Goal: Task Accomplishment & Management: Manage account settings

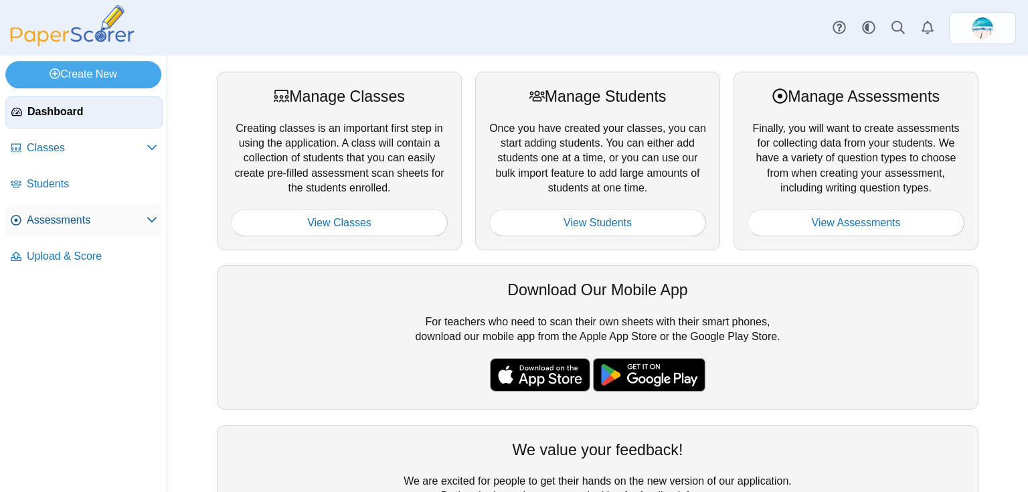
click at [67, 226] on span "Assessments" at bounding box center [87, 220] width 120 height 15
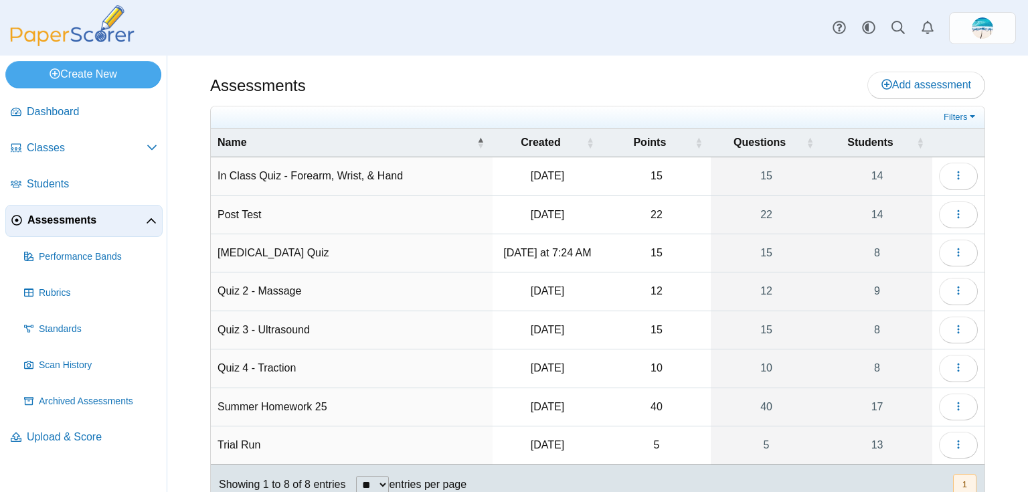
scroll to position [42, 0]
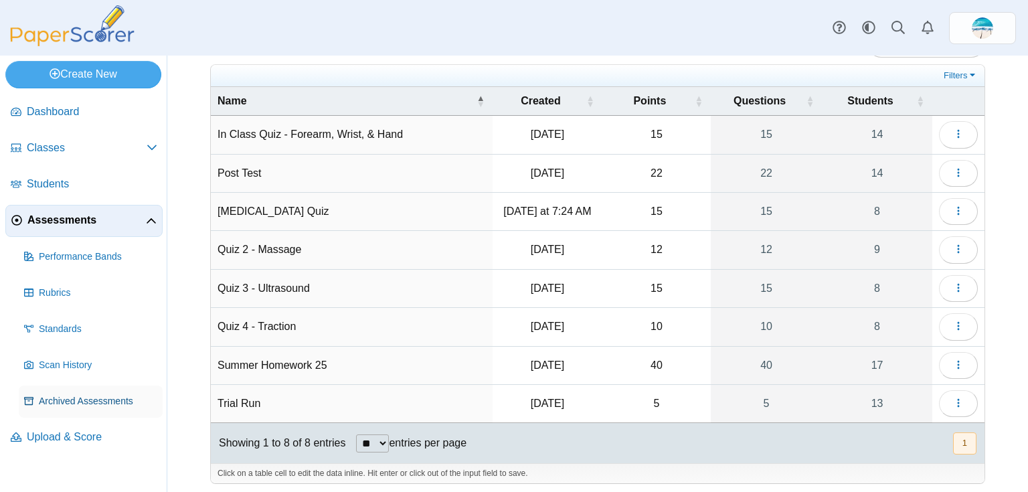
click at [118, 400] on span "Archived Assessments" at bounding box center [98, 401] width 118 height 13
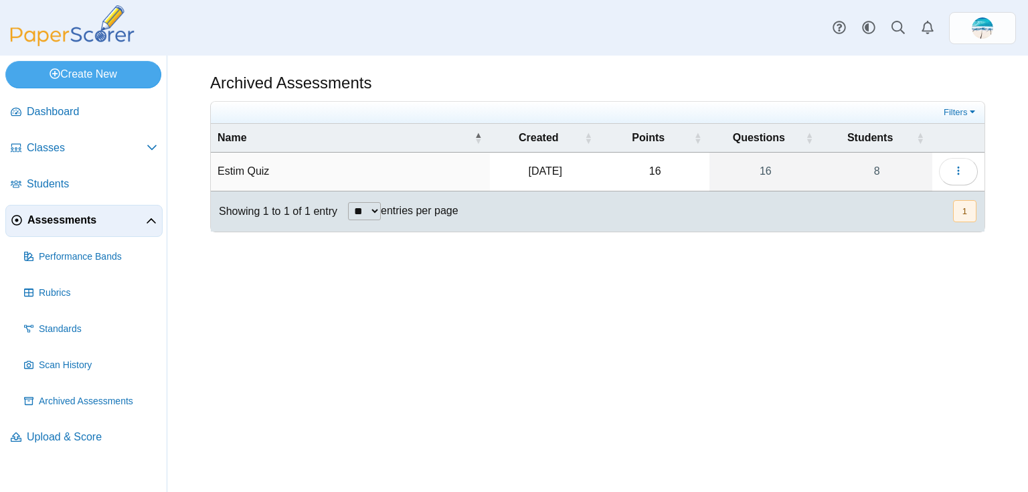
click at [95, 224] on span "Assessments" at bounding box center [86, 220] width 118 height 15
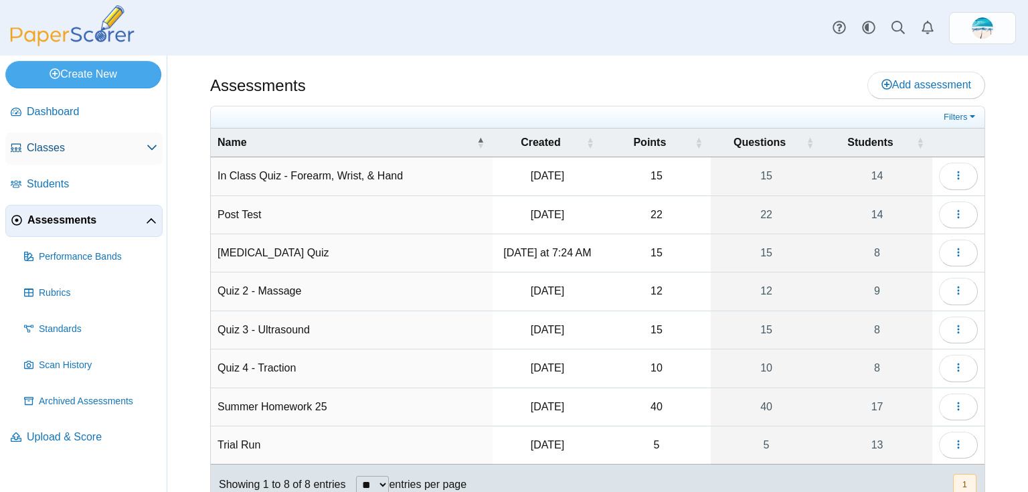
click at [57, 157] on link "Classes" at bounding box center [83, 149] width 157 height 32
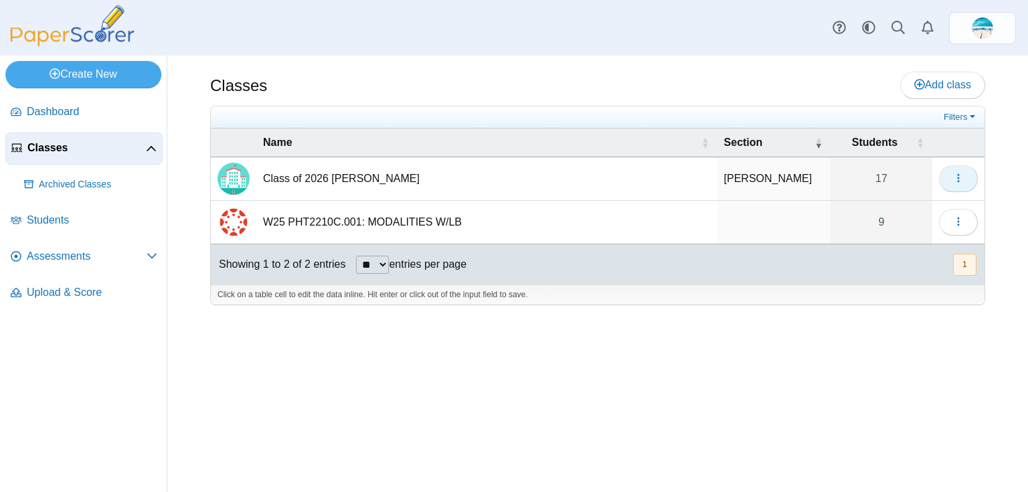
click at [952, 187] on button "button" at bounding box center [958, 178] width 39 height 27
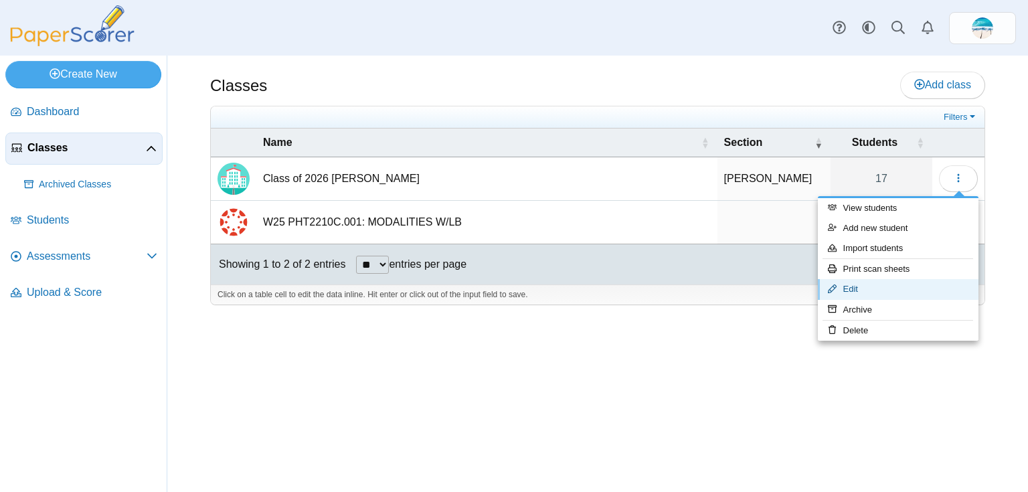
click at [906, 288] on link "Edit" at bounding box center [898, 289] width 161 height 20
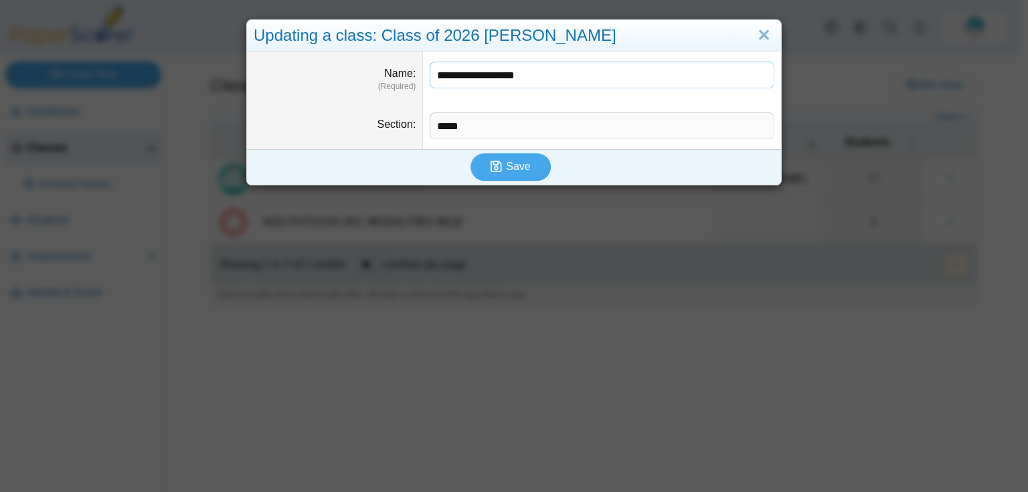
drag, startPoint x: 472, startPoint y: 75, endPoint x: 431, endPoint y: 76, distance: 40.8
click at [431, 76] on input "**********" at bounding box center [602, 75] width 345 height 27
click at [496, 74] on input "**********" at bounding box center [602, 75] width 345 height 27
drag, startPoint x: 493, startPoint y: 76, endPoint x: 434, endPoint y: 81, distance: 59.8
click at [434, 81] on input "**********" at bounding box center [602, 75] width 345 height 27
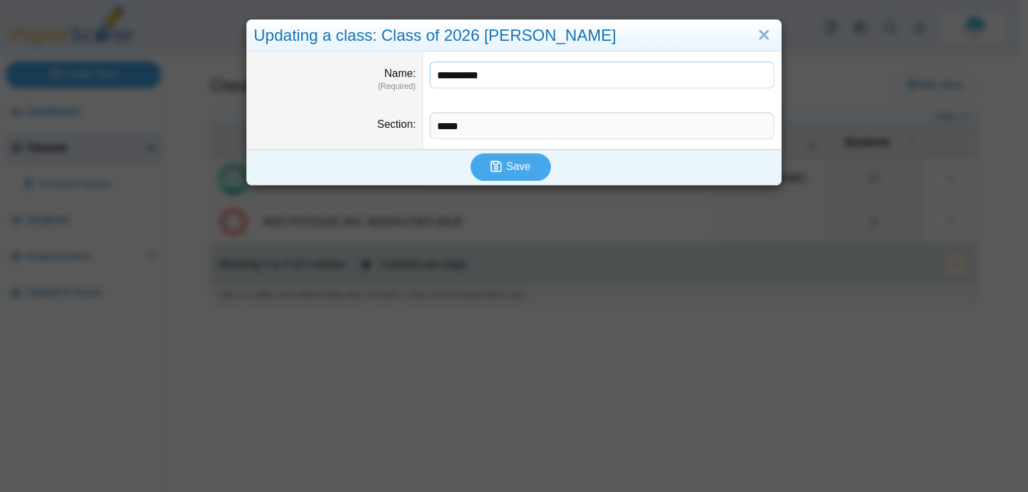
type input "**********"
click at [435, 125] on input "*****" at bounding box center [602, 125] width 345 height 27
type input "**********"
click at [500, 172] on icon "submit" at bounding box center [498, 166] width 15 height 15
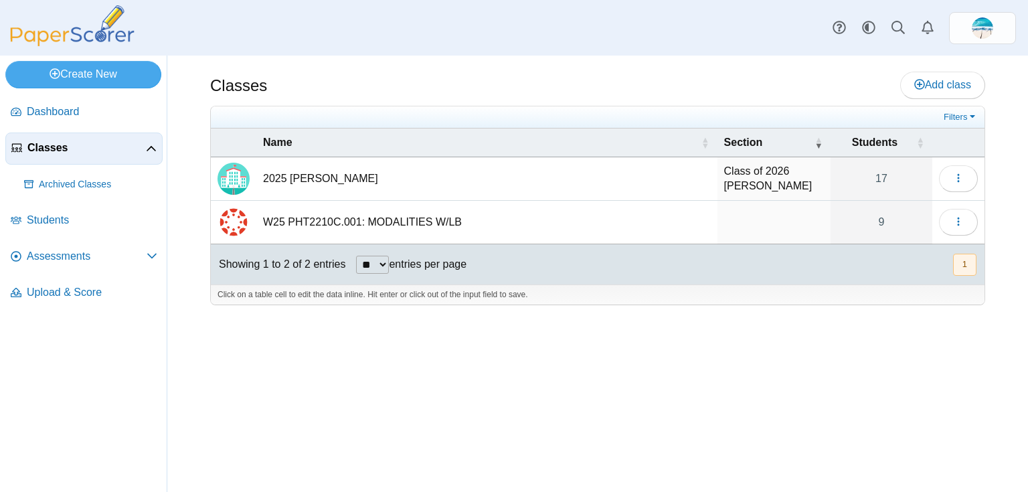
click at [305, 180] on td "2025 [PERSON_NAME]" at bounding box center [486, 179] width 461 height 44
click at [958, 178] on icon "button" at bounding box center [958, 178] width 11 height 11
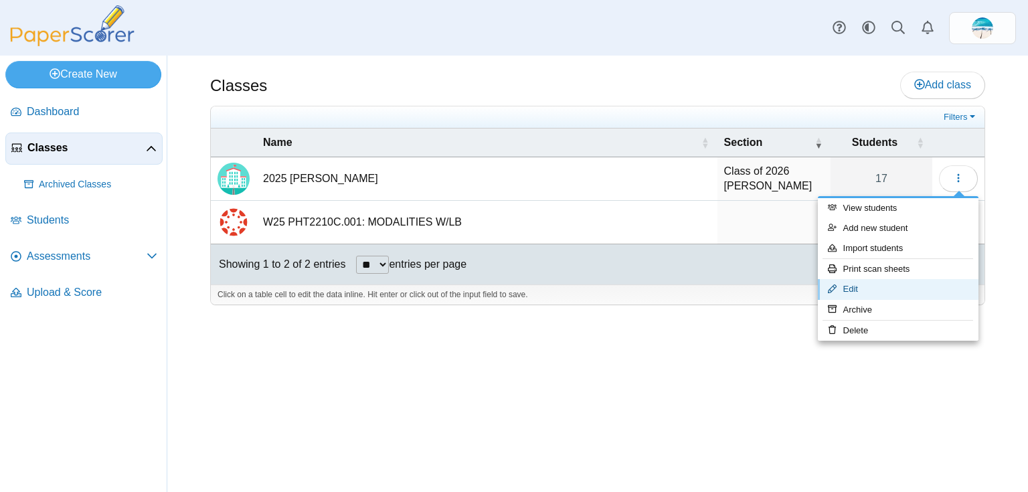
click at [902, 286] on link "Edit" at bounding box center [898, 289] width 161 height 20
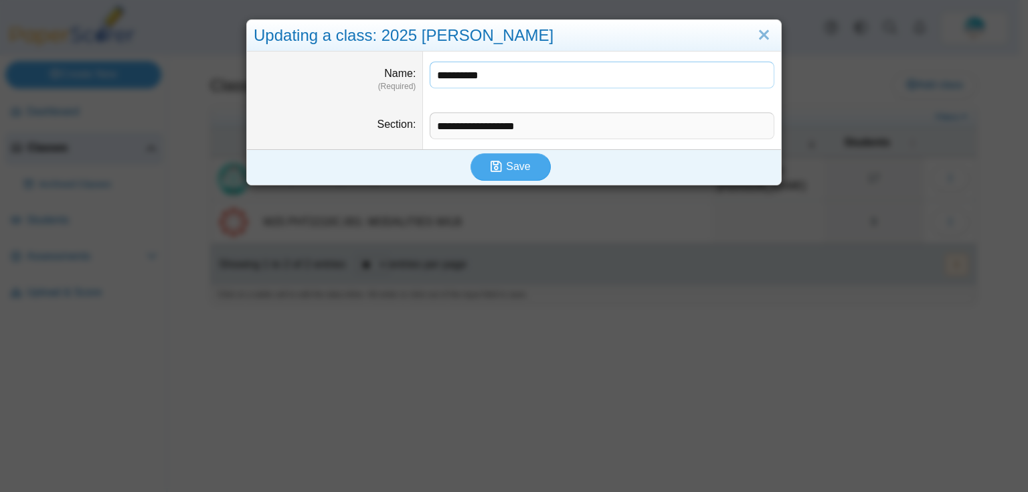
drag, startPoint x: 493, startPoint y: 77, endPoint x: 434, endPoint y: 74, distance: 59.0
click at [434, 74] on input "**********" at bounding box center [602, 75] width 345 height 27
type input "**********"
drag, startPoint x: 493, startPoint y: 126, endPoint x: 430, endPoint y: 132, distance: 62.6
click at [430, 132] on input "**********" at bounding box center [602, 125] width 345 height 27
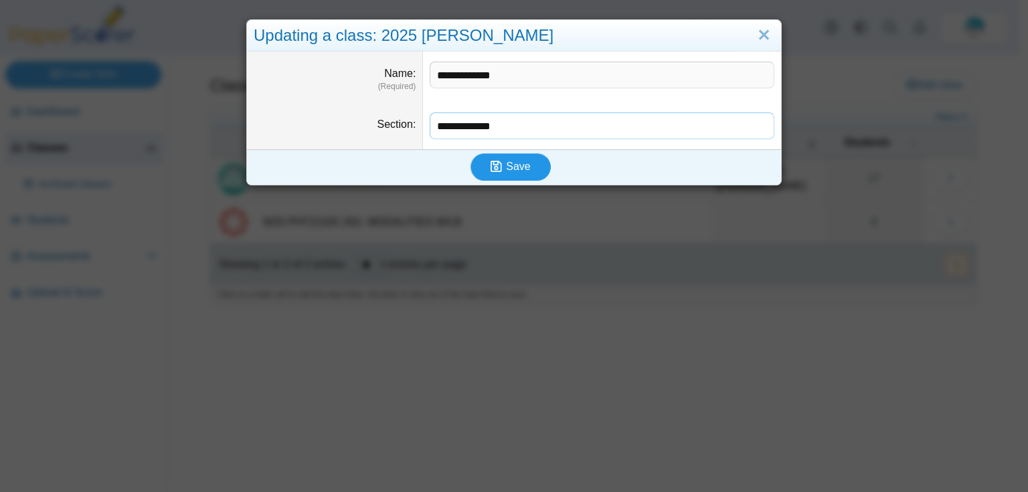
type input "**********"
click at [486, 169] on button "Save" at bounding box center [511, 166] width 80 height 27
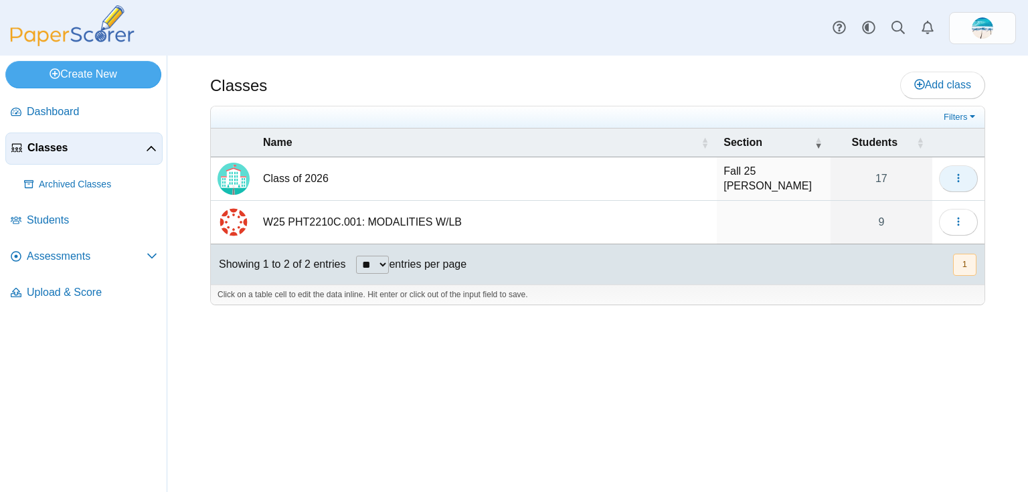
click at [961, 178] on icon "button" at bounding box center [958, 178] width 11 height 11
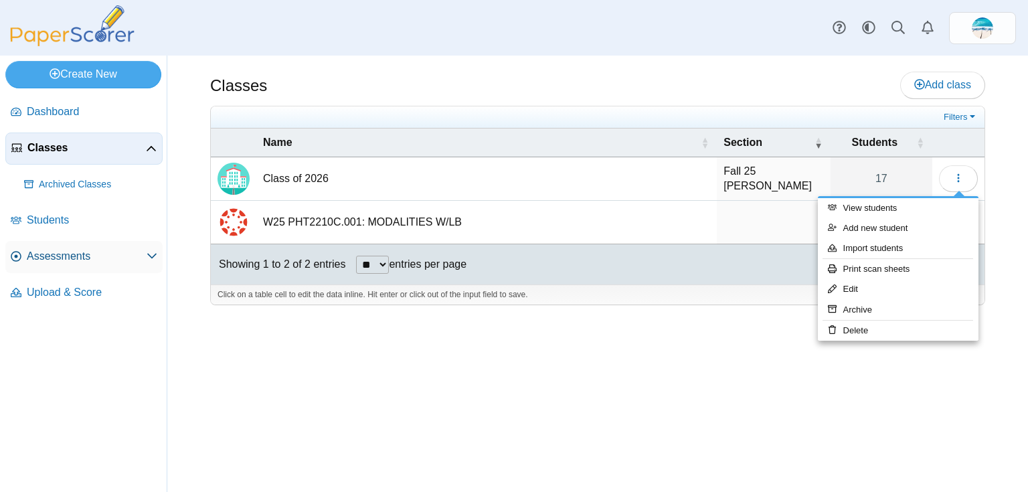
click at [80, 261] on span "Assessments" at bounding box center [87, 256] width 120 height 15
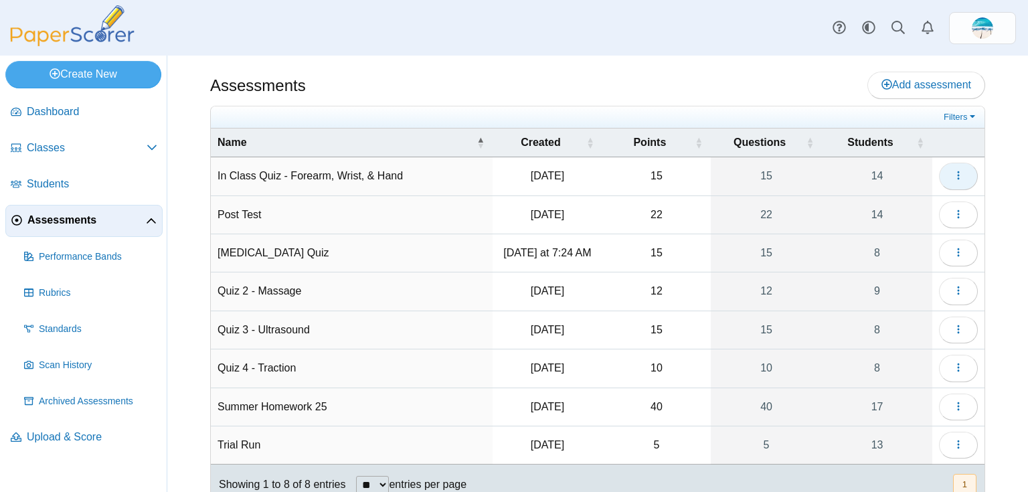
click at [953, 179] on icon "button" at bounding box center [958, 175] width 11 height 11
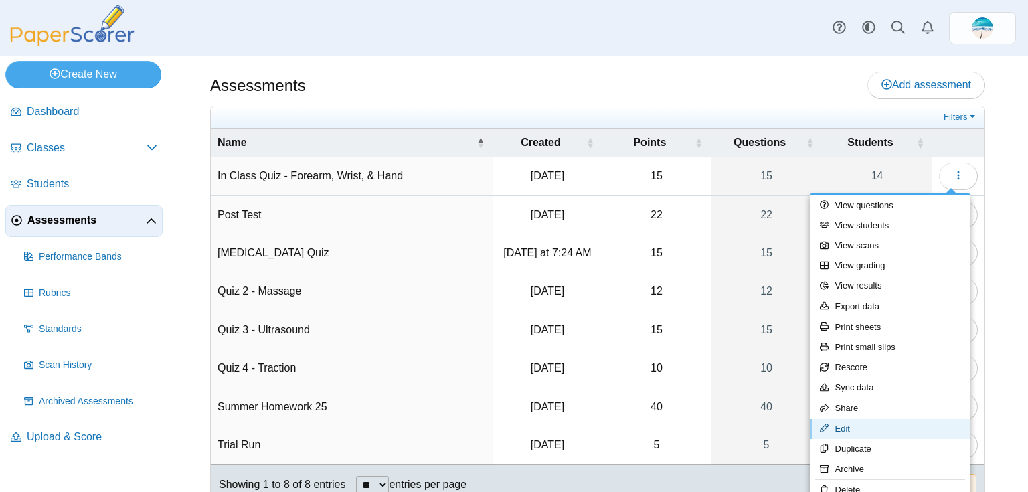
click at [896, 426] on link "Edit" at bounding box center [890, 429] width 161 height 20
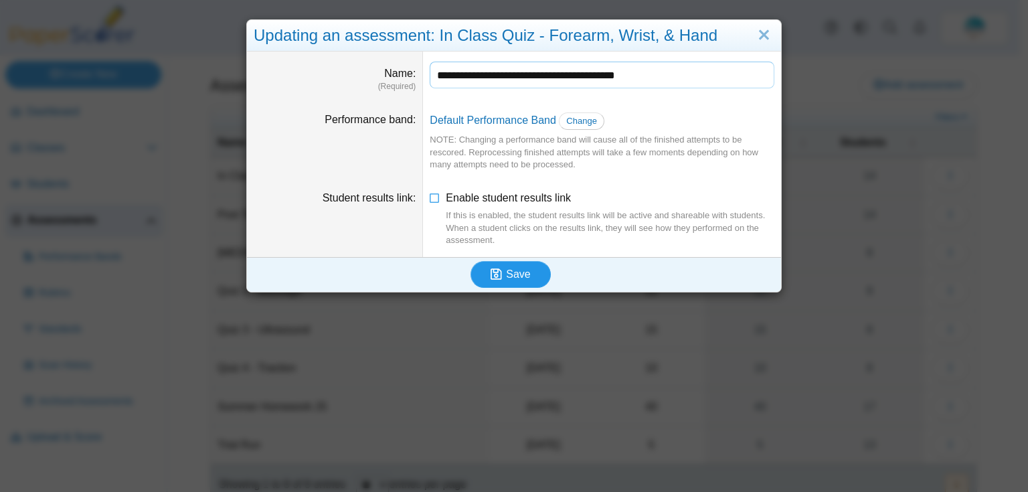
type input "**********"
click at [507, 280] on span "Save" at bounding box center [518, 273] width 24 height 11
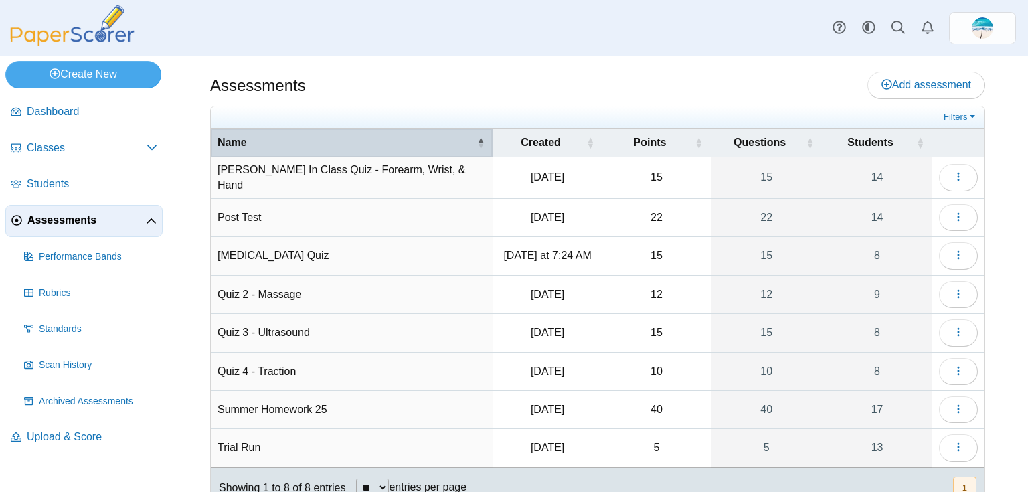
click at [471, 141] on th "Name" at bounding box center [352, 143] width 282 height 29
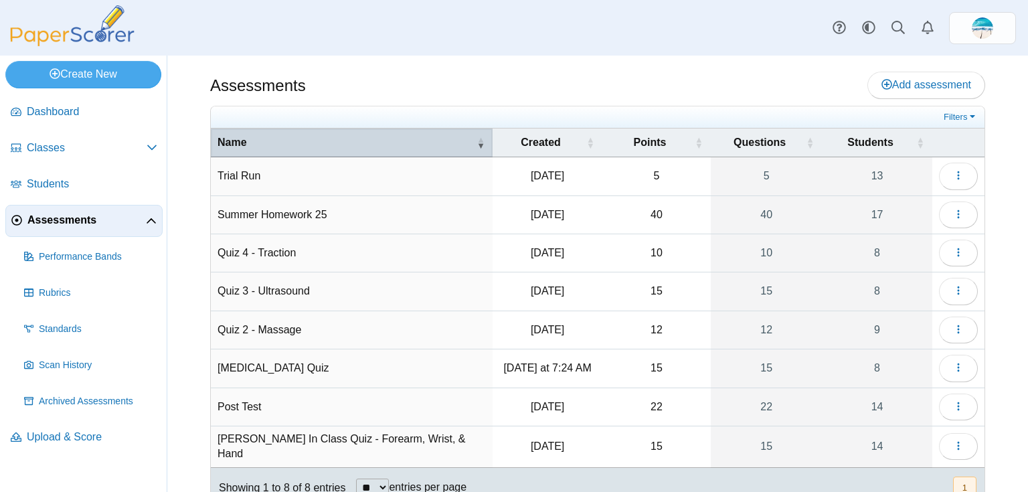
click at [471, 141] on th "Name" at bounding box center [352, 143] width 282 height 29
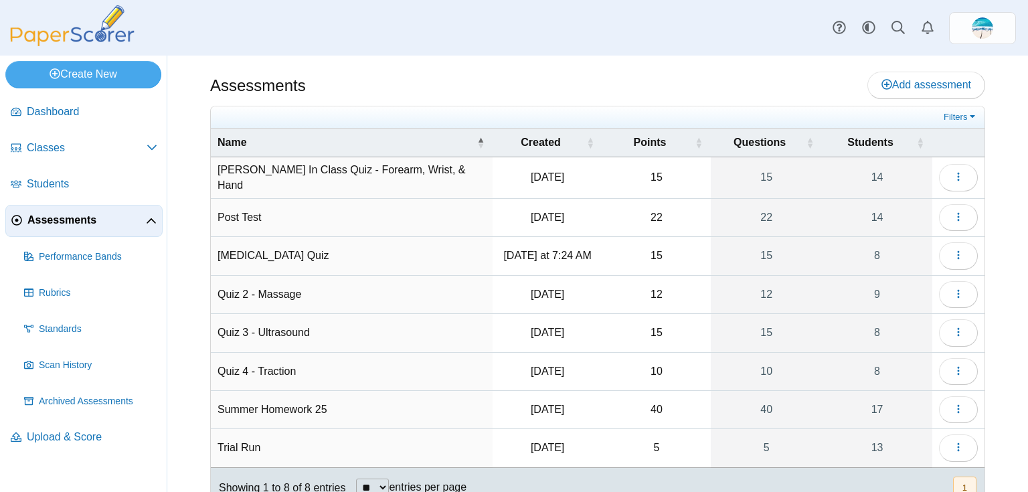
scroll to position [42, 0]
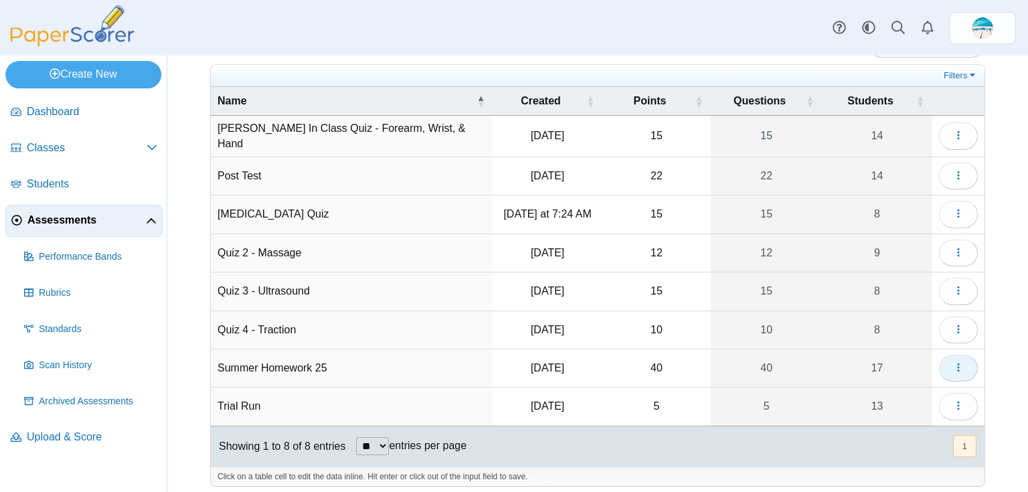
click at [956, 362] on button "button" at bounding box center [958, 368] width 39 height 27
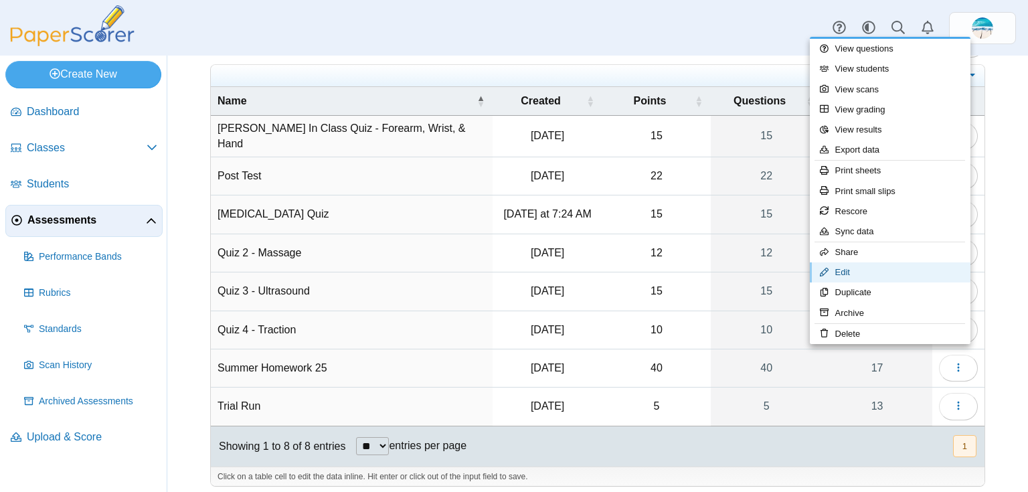
click at [851, 276] on link "Edit" at bounding box center [890, 272] width 161 height 20
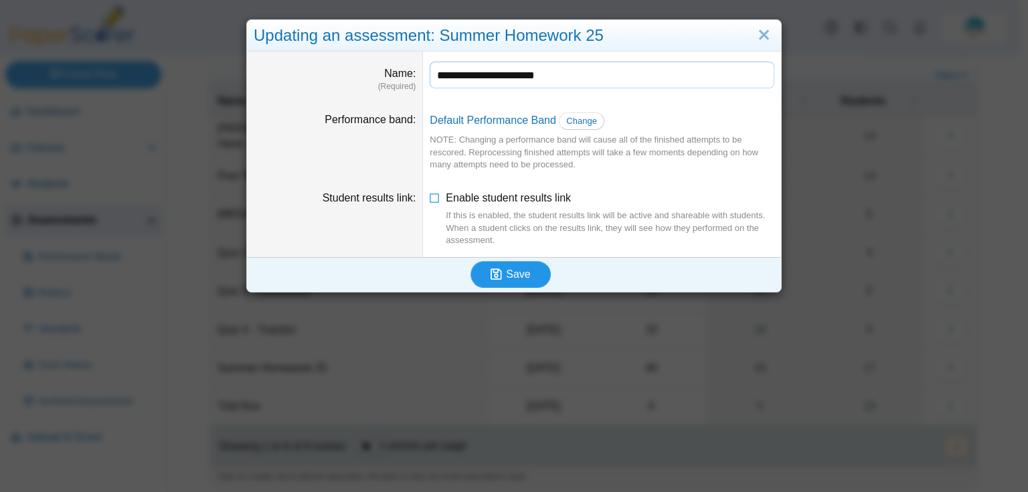
type input "**********"
click at [499, 282] on button "Save" at bounding box center [511, 274] width 80 height 27
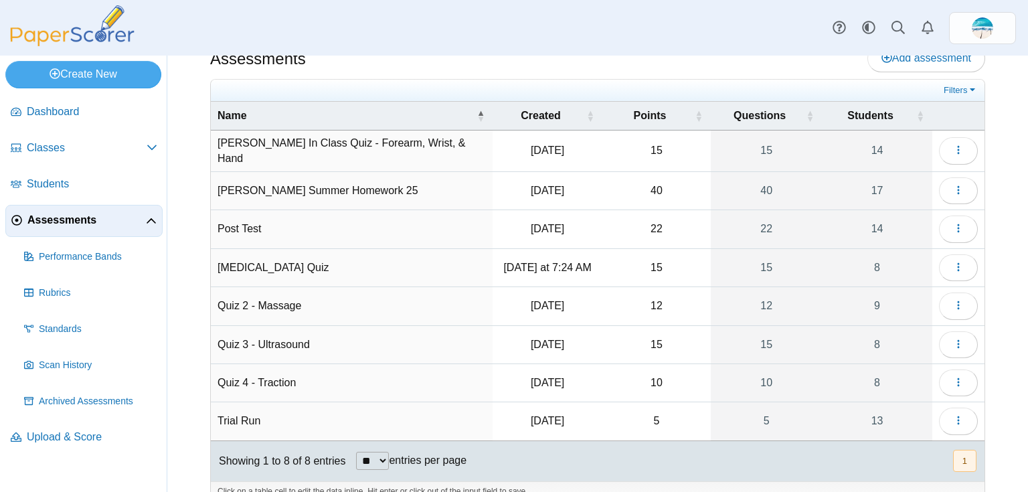
scroll to position [42, 0]
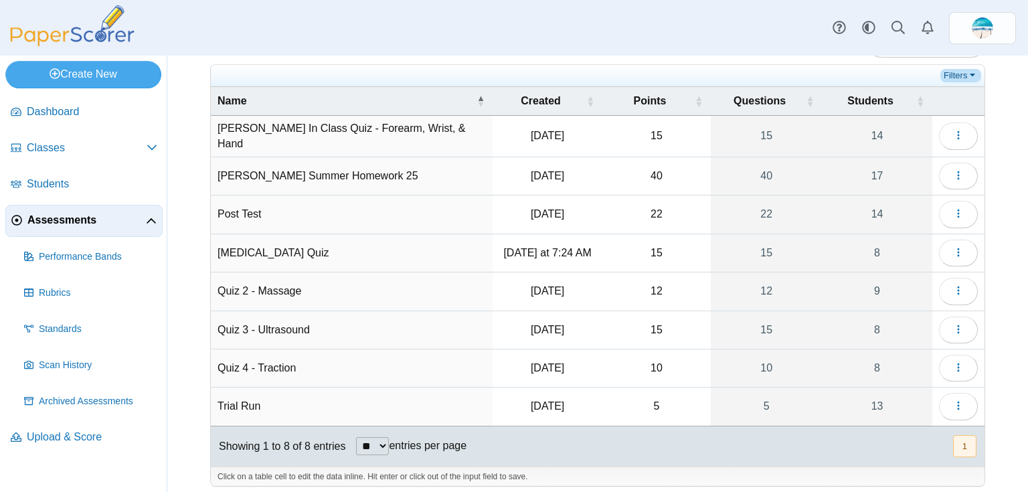
click at [959, 77] on link "Filters" at bounding box center [961, 75] width 41 height 13
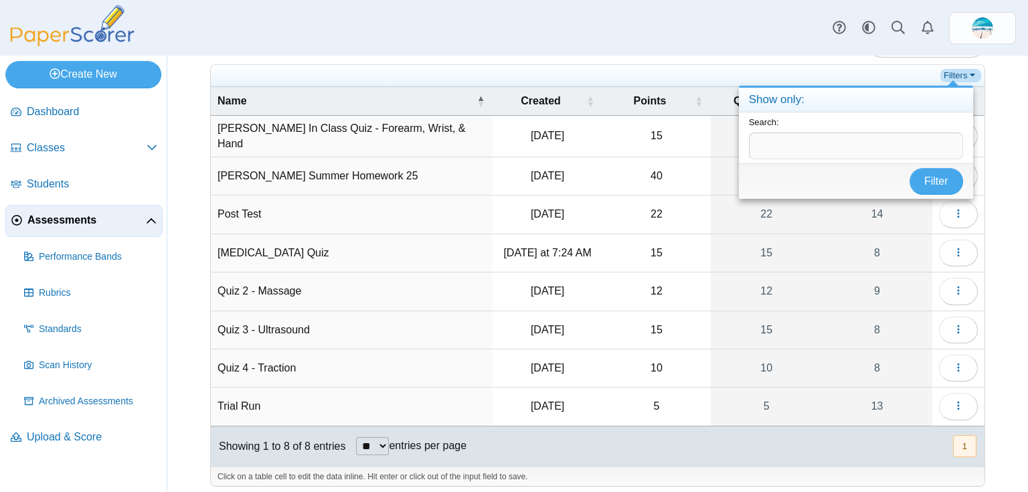
click at [959, 77] on link "Filters" at bounding box center [961, 75] width 41 height 13
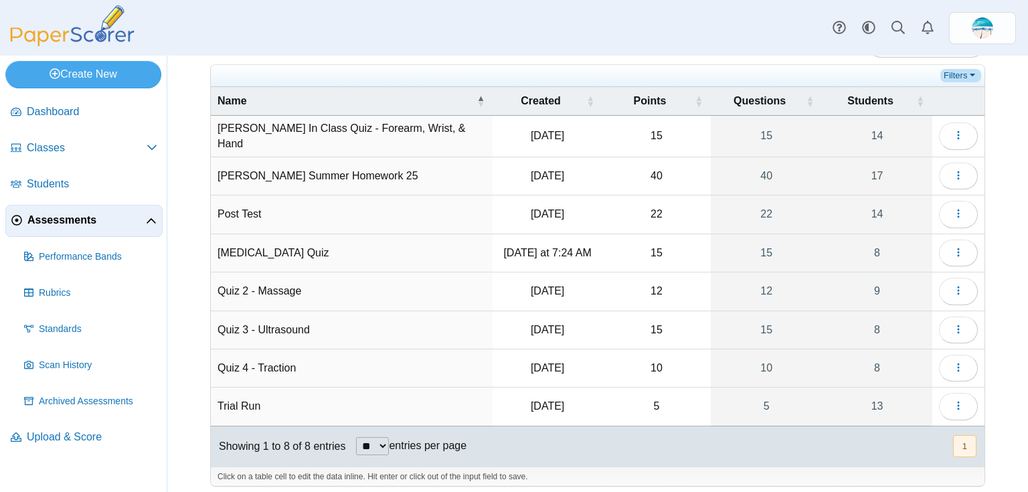
click at [959, 77] on link "Filters" at bounding box center [961, 75] width 41 height 13
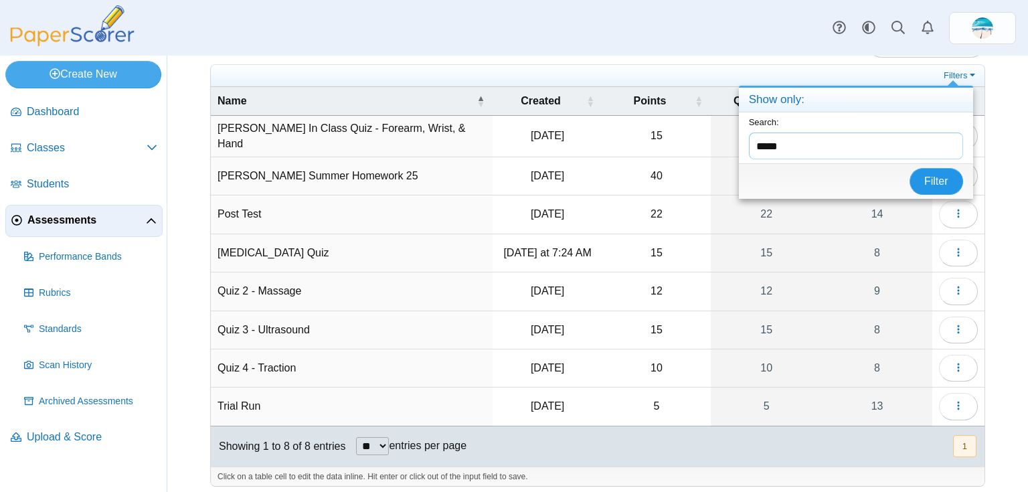
type input "*****"
click at [941, 177] on span "Filter" at bounding box center [937, 180] width 24 height 11
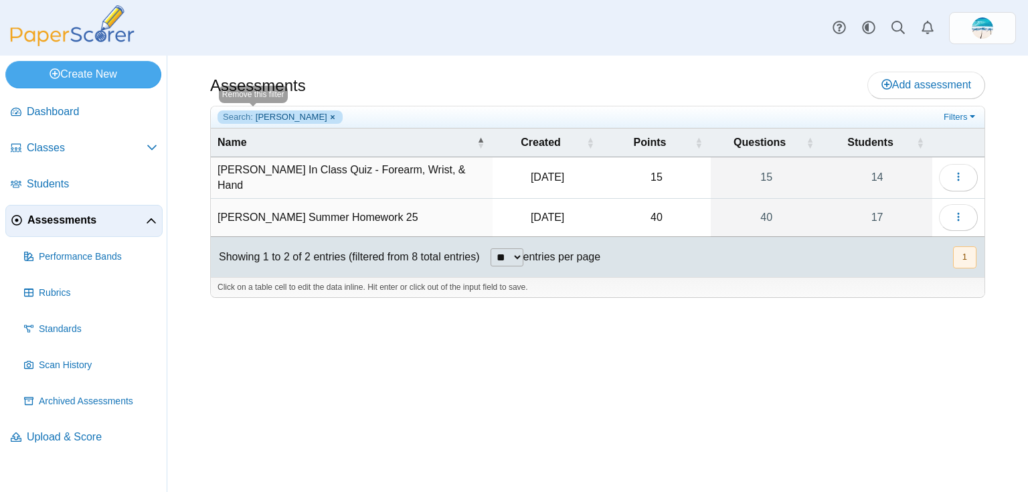
click at [277, 118] on link "Search: [PERSON_NAME]" at bounding box center [280, 116] width 125 height 13
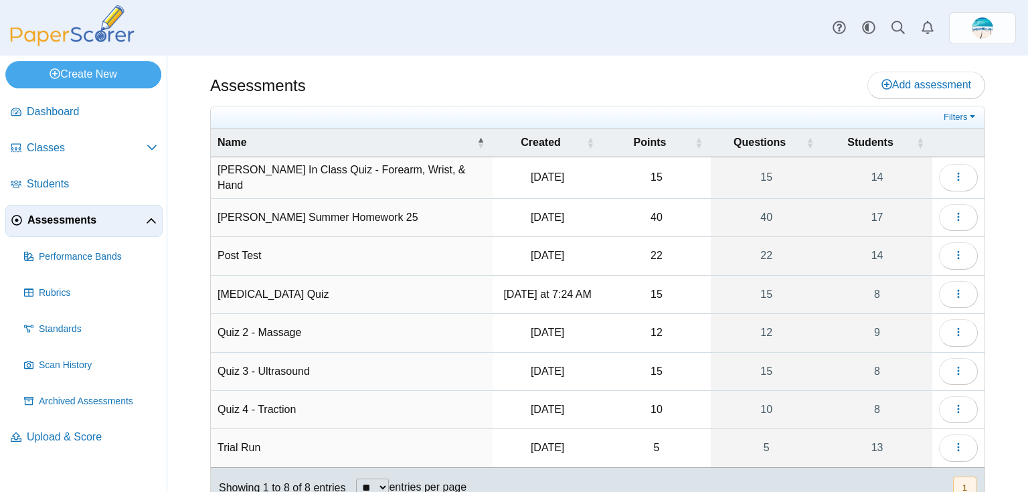
scroll to position [42, 0]
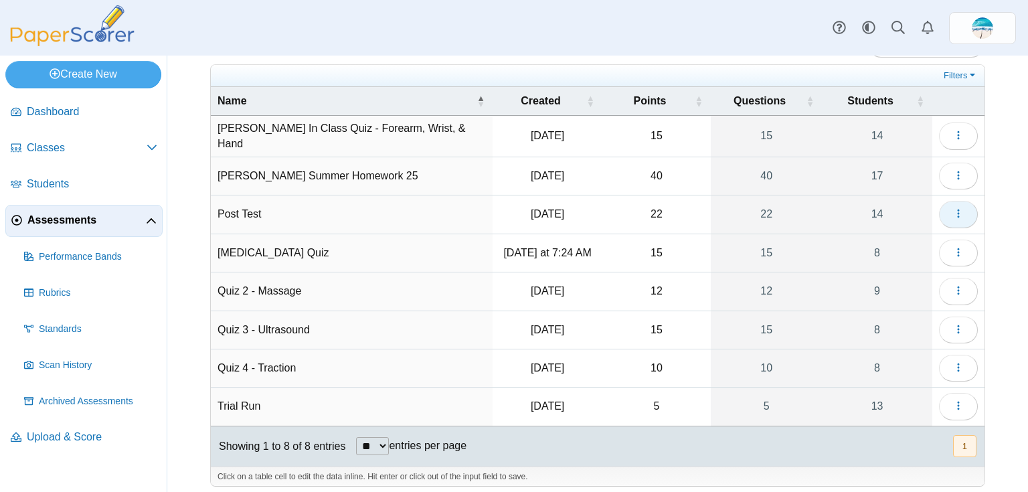
click at [953, 209] on icon "button" at bounding box center [958, 213] width 11 height 11
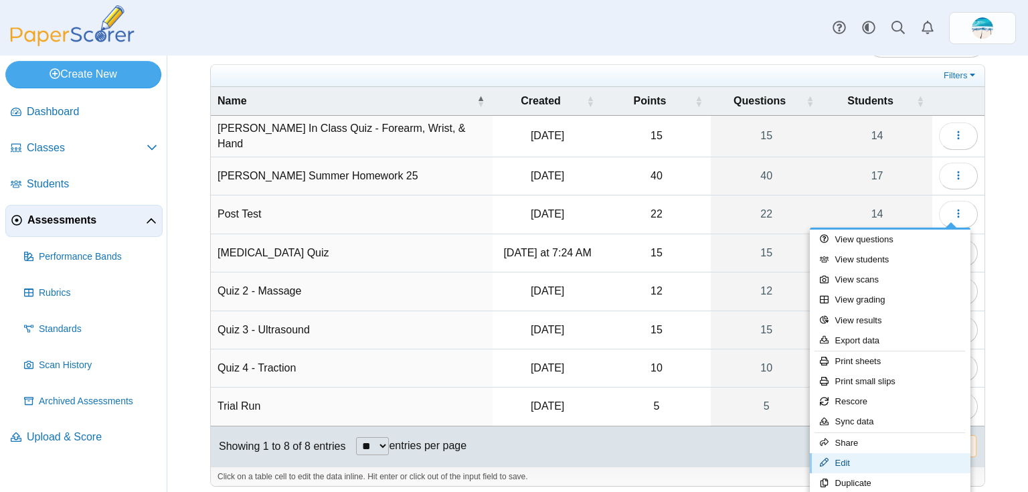
click at [880, 461] on link "Edit" at bounding box center [890, 463] width 161 height 20
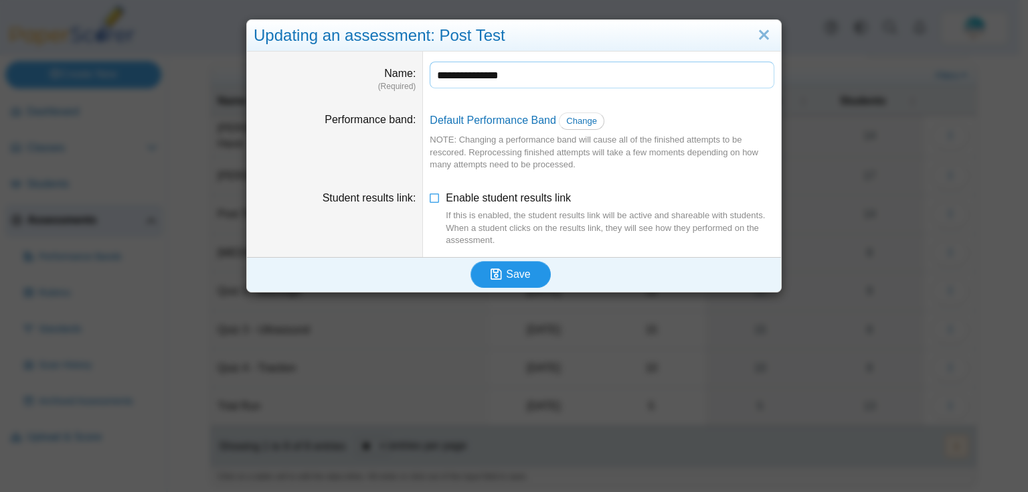
type input "**********"
click at [506, 276] on span "Save" at bounding box center [518, 273] width 24 height 11
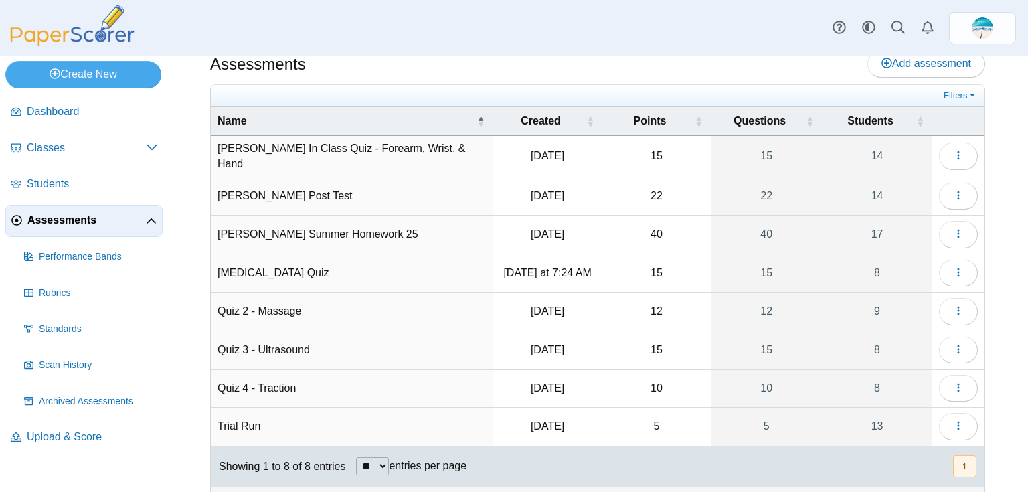
scroll to position [42, 0]
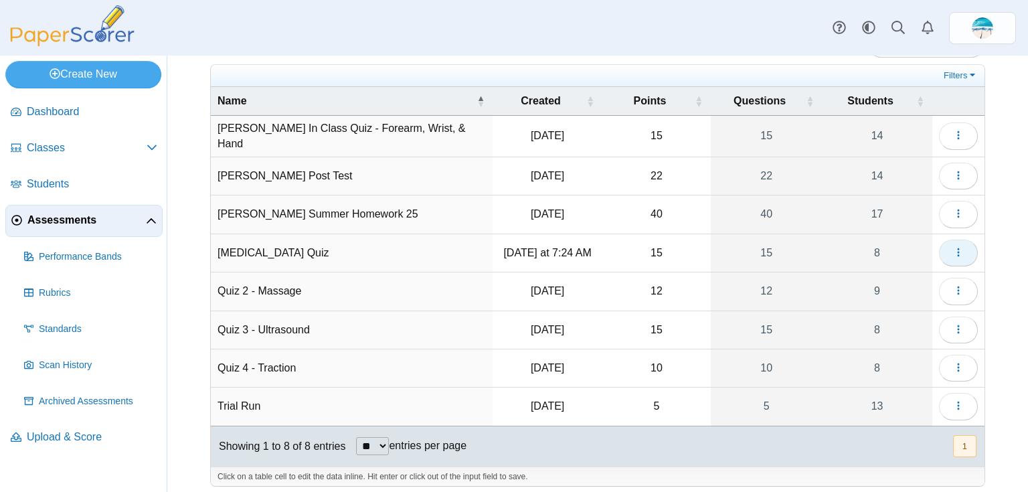
click at [953, 250] on icon "button" at bounding box center [958, 252] width 11 height 11
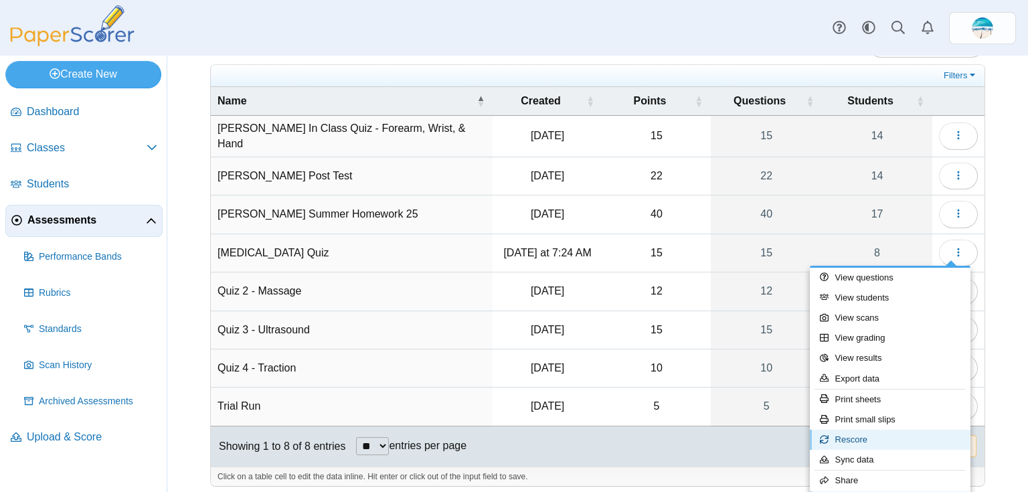
scroll to position [19, 0]
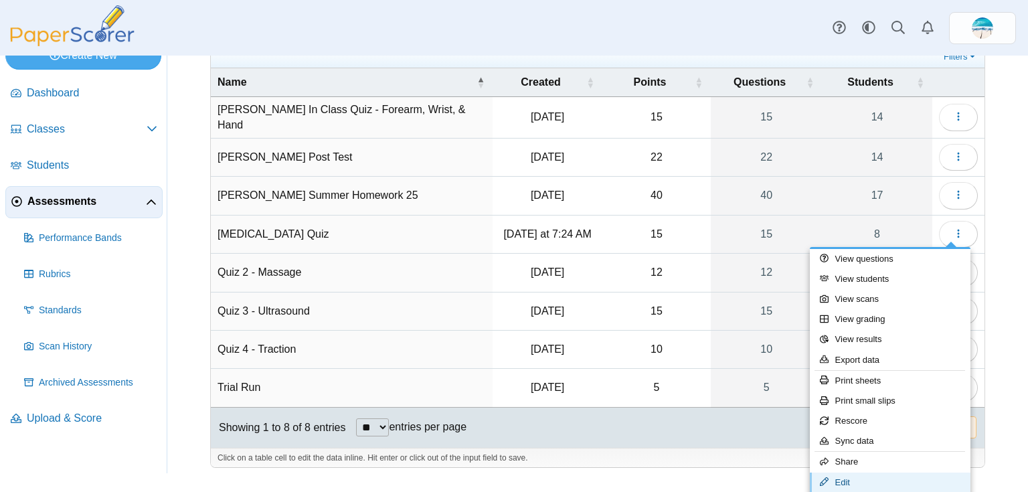
click at [884, 485] on link "Edit" at bounding box center [890, 483] width 161 height 20
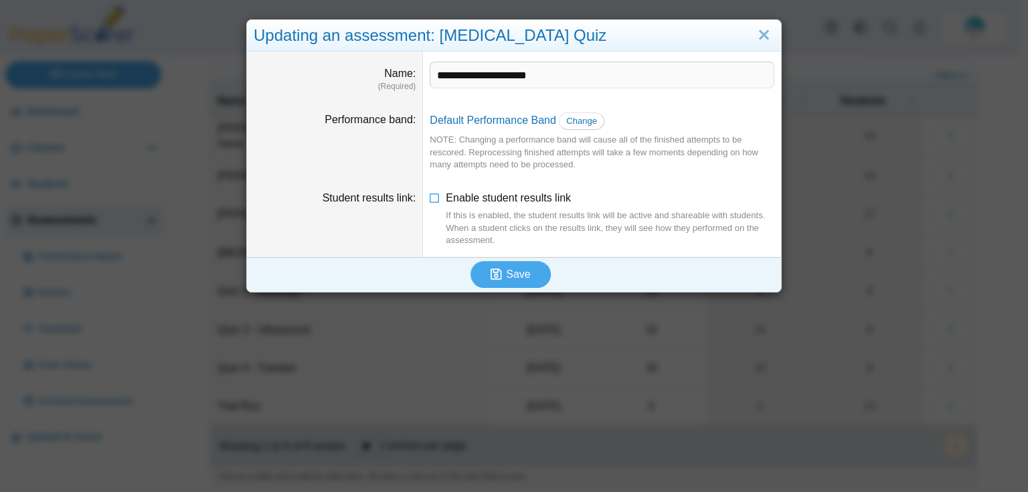
scroll to position [0, 0]
type input "**********"
click at [514, 274] on span "Save" at bounding box center [518, 273] width 24 height 11
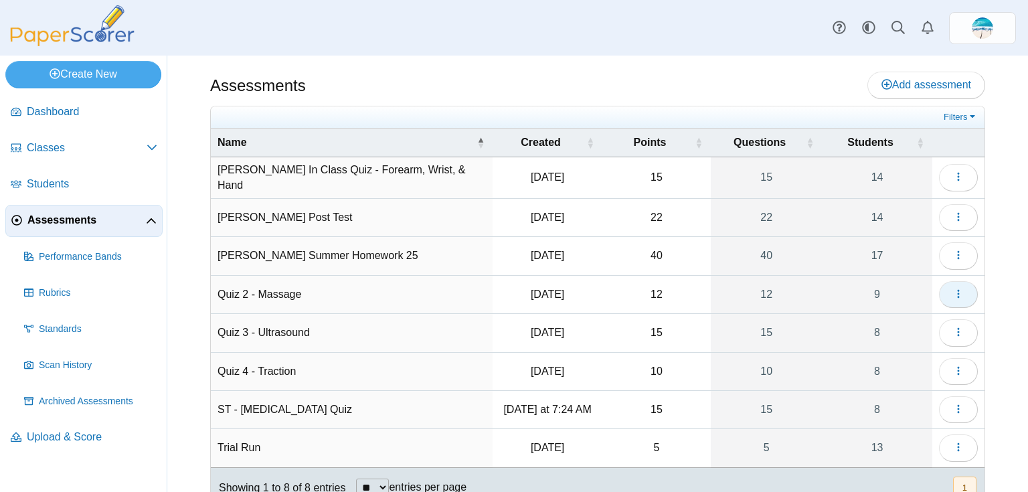
click at [953, 293] on icon "button" at bounding box center [958, 294] width 11 height 11
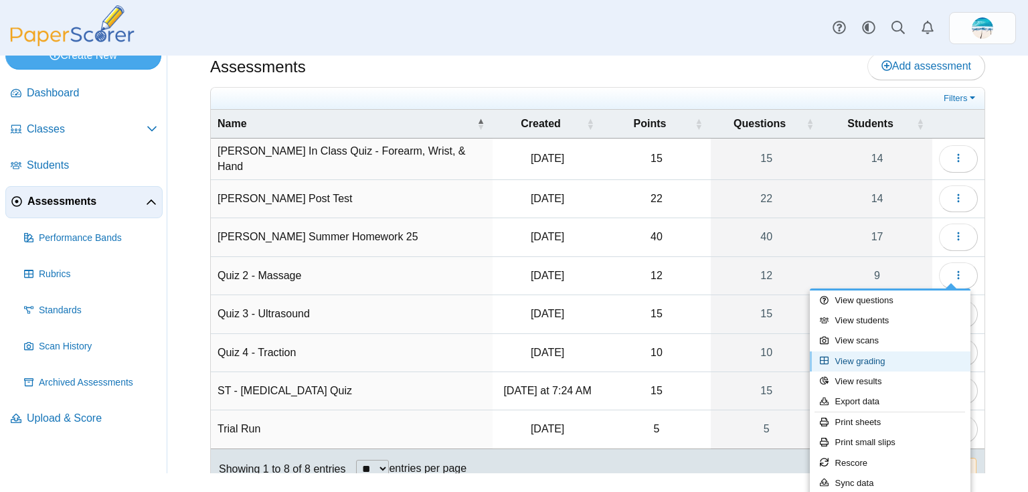
scroll to position [121, 0]
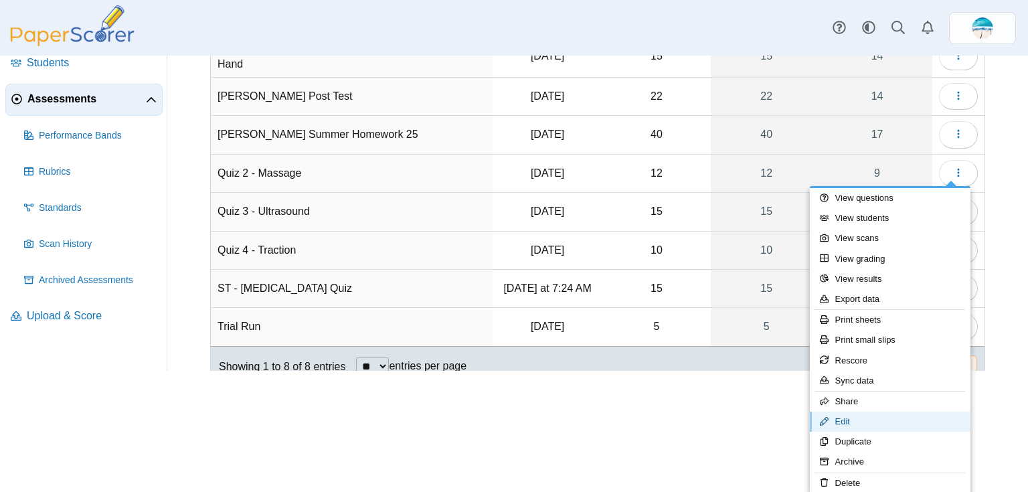
click at [884, 423] on link "Edit" at bounding box center [890, 422] width 161 height 20
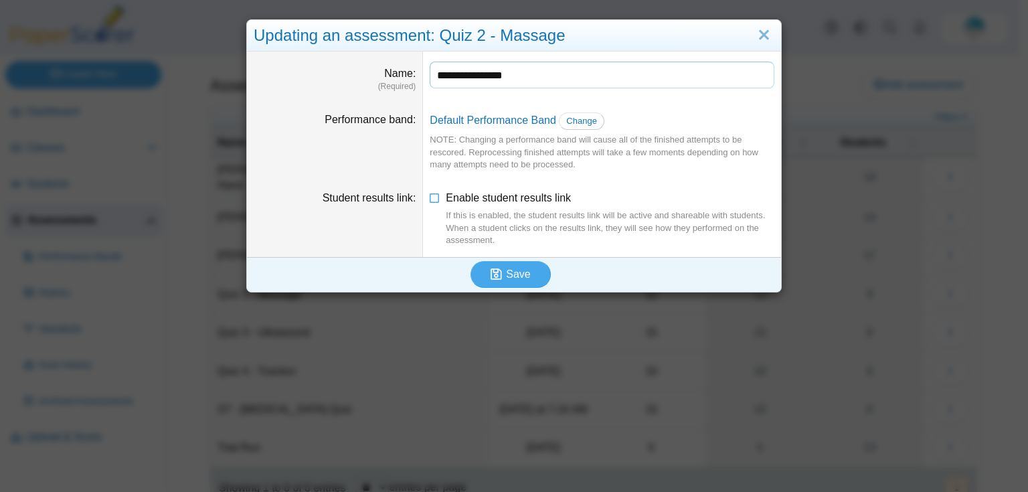
scroll to position [0, 0]
type input "**********"
click at [491, 276] on icon "submit" at bounding box center [496, 274] width 11 height 13
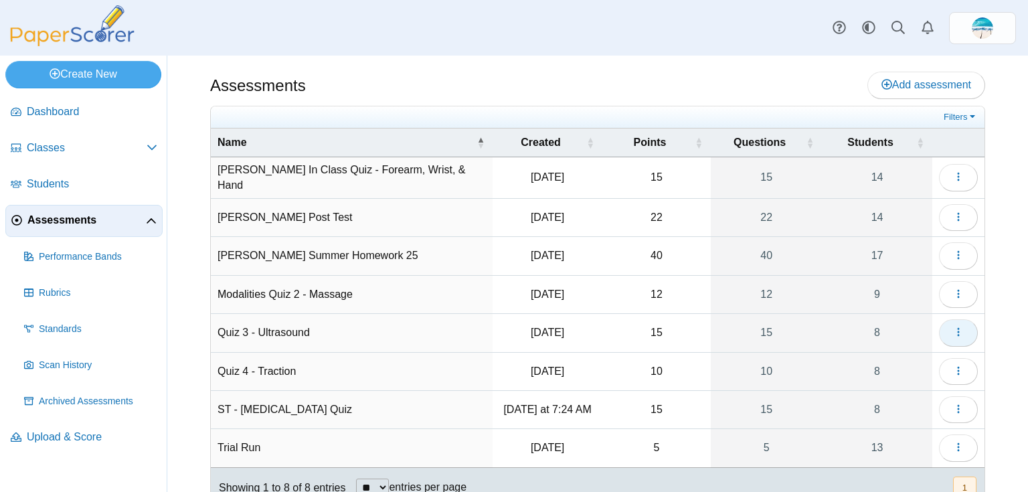
click at [952, 333] on button "button" at bounding box center [958, 332] width 39 height 27
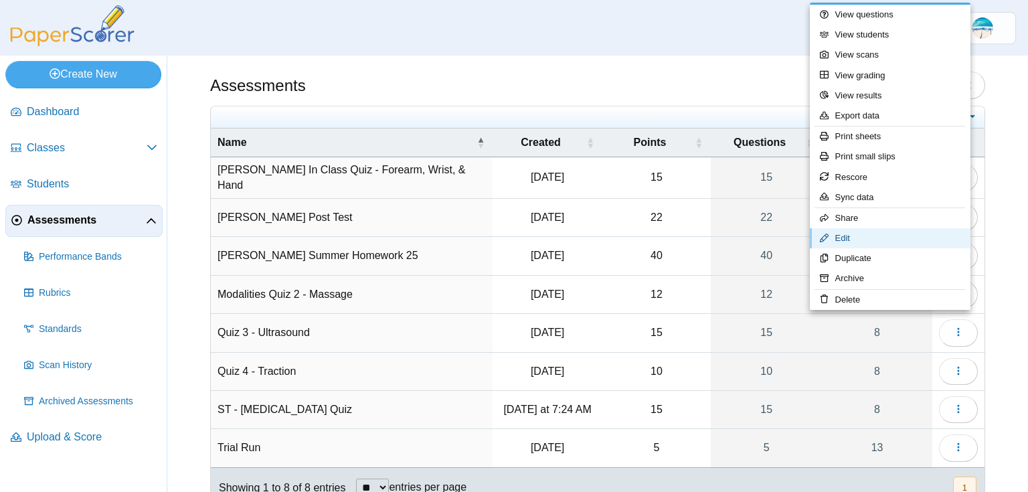
click at [862, 246] on link "Edit" at bounding box center [890, 238] width 161 height 20
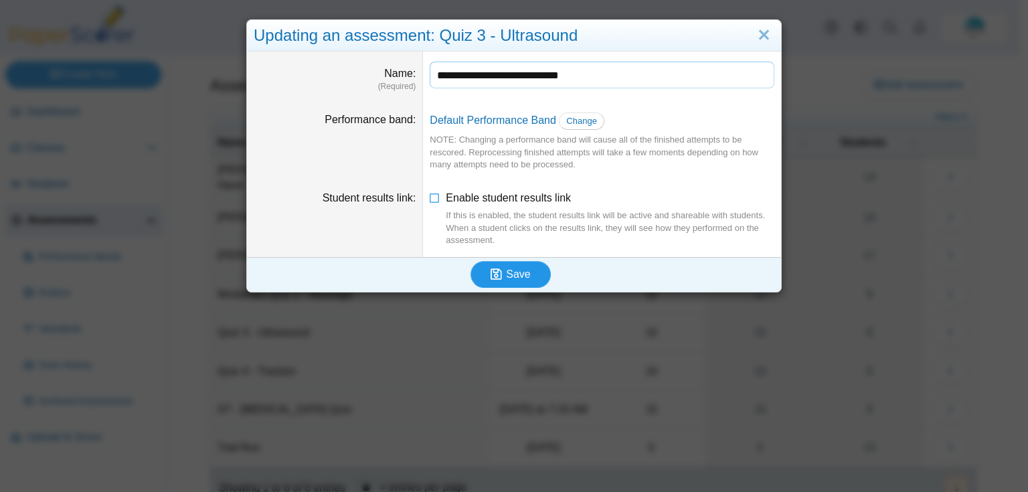
type input "**********"
click at [491, 275] on icon "submit" at bounding box center [496, 274] width 11 height 13
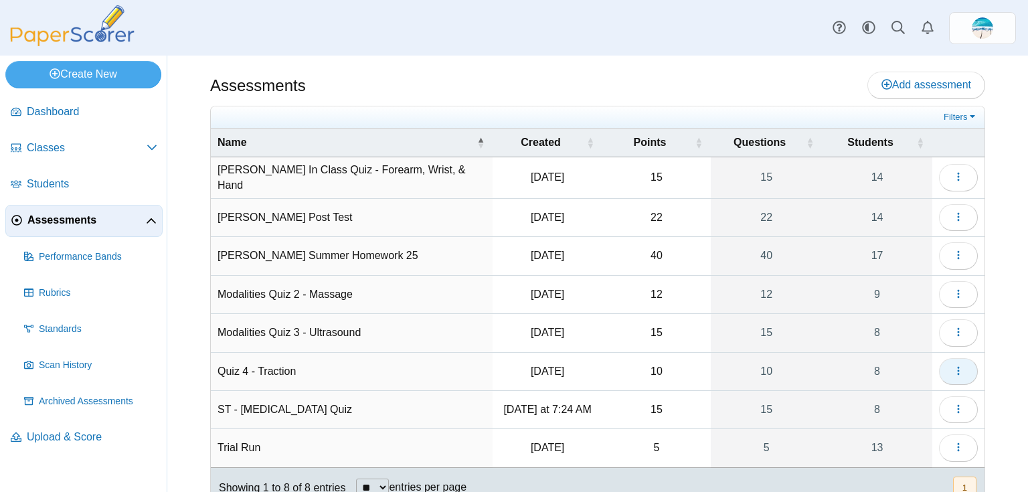
click at [940, 367] on button "button" at bounding box center [958, 371] width 39 height 27
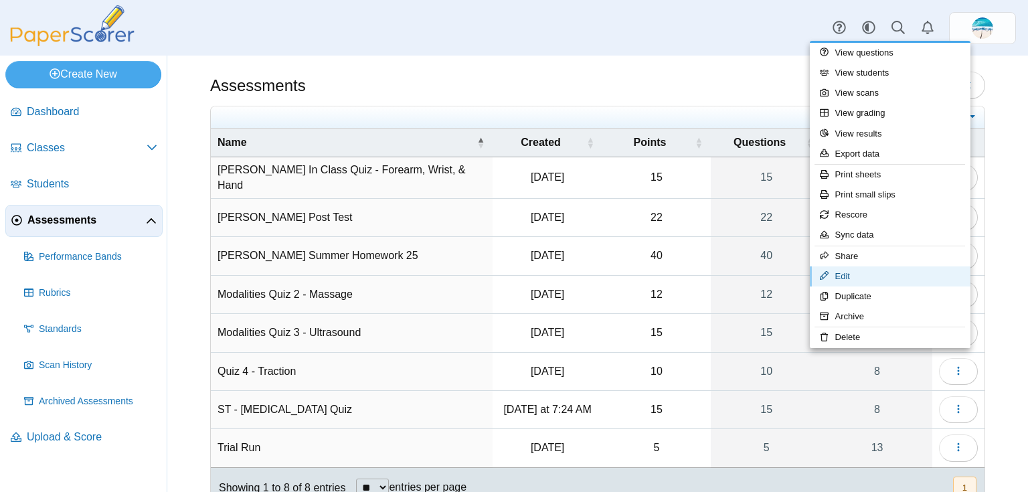
click at [862, 274] on link "Edit" at bounding box center [890, 276] width 161 height 20
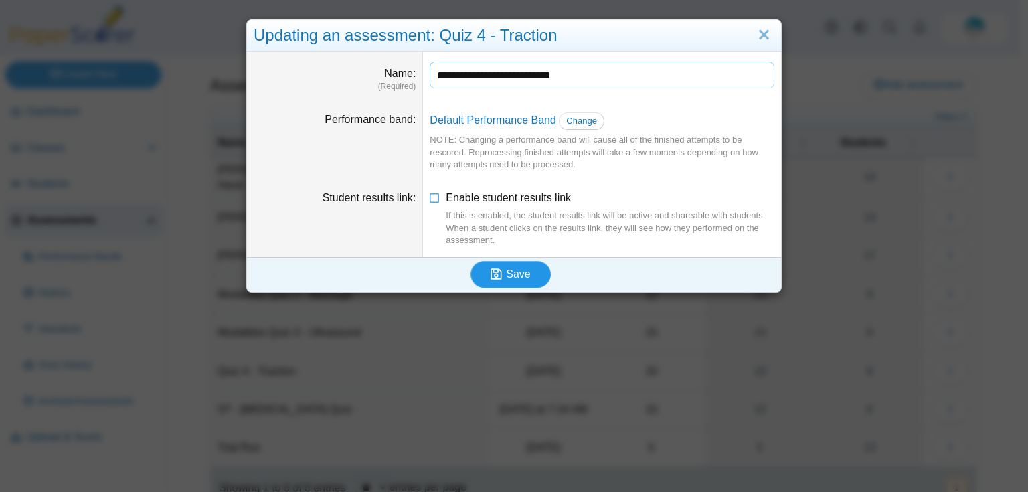
type input "**********"
click at [508, 273] on span "Save" at bounding box center [518, 273] width 24 height 11
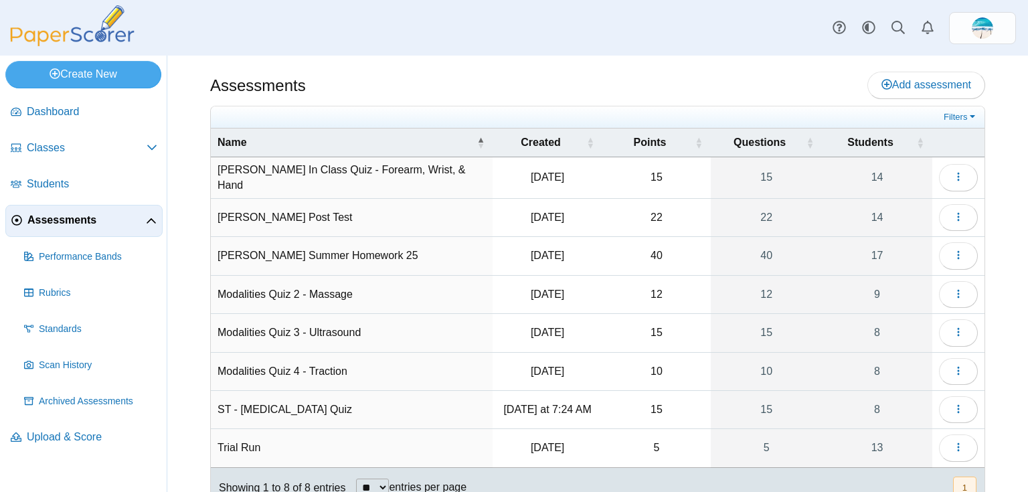
scroll to position [42, 0]
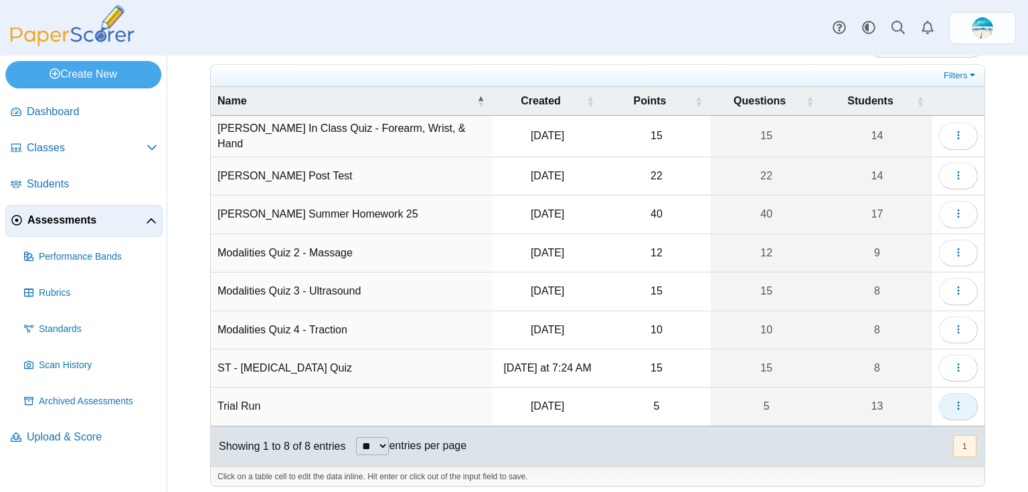
click at [953, 403] on icon "button" at bounding box center [958, 405] width 11 height 11
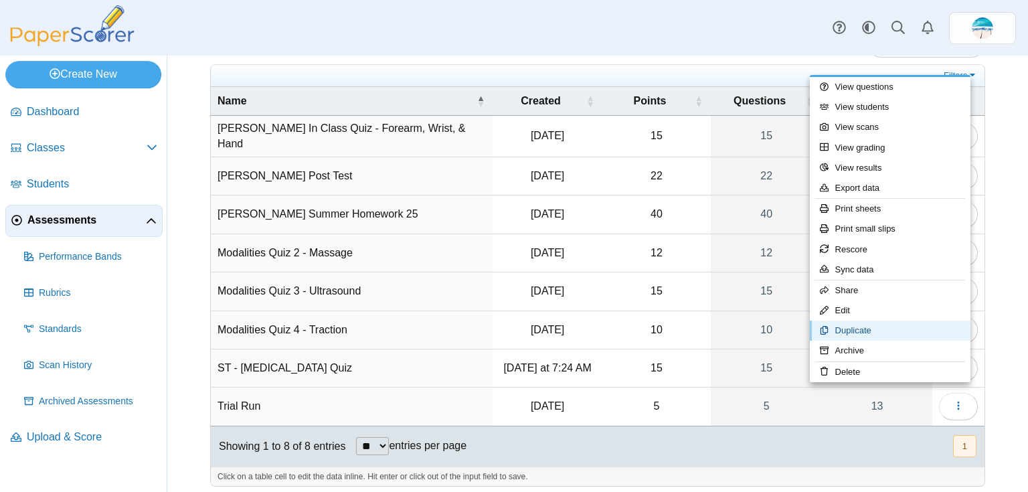
click at [924, 328] on link "Duplicate" at bounding box center [890, 331] width 161 height 20
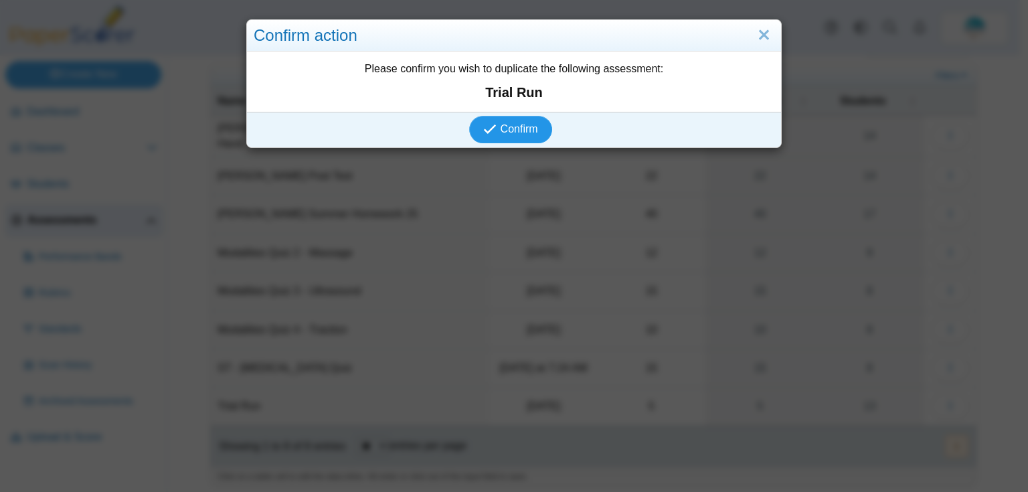
click at [528, 126] on span "Confirm" at bounding box center [519, 128] width 37 height 11
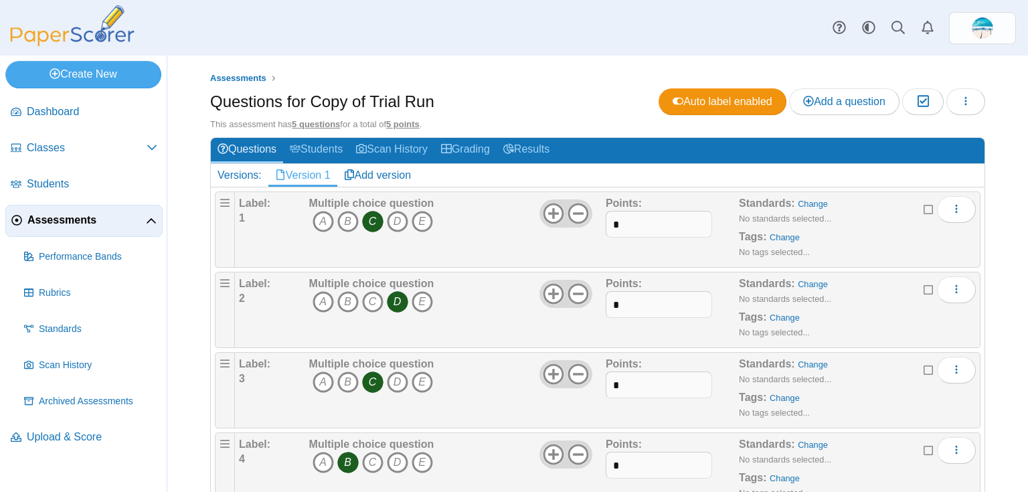
click at [70, 222] on span "Assessments" at bounding box center [86, 220] width 118 height 15
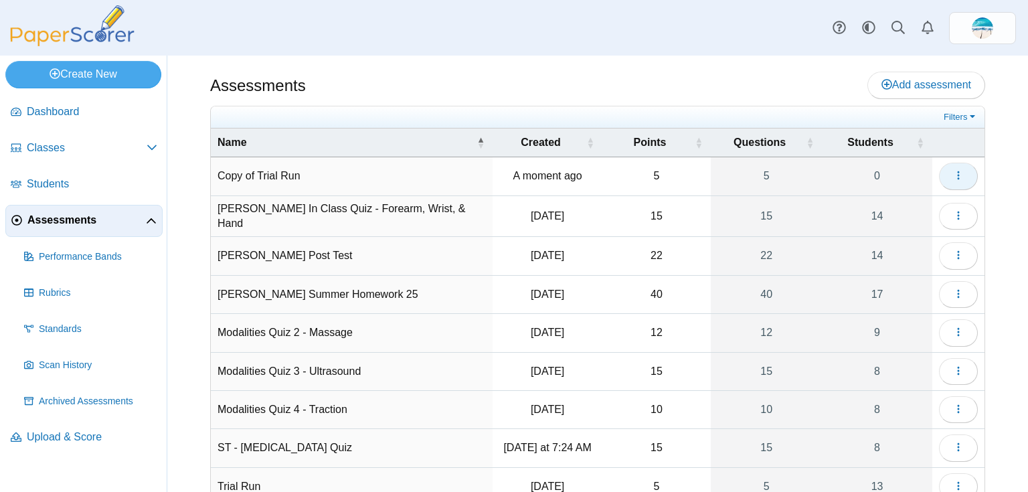
click at [957, 175] on button "button" at bounding box center [958, 176] width 39 height 27
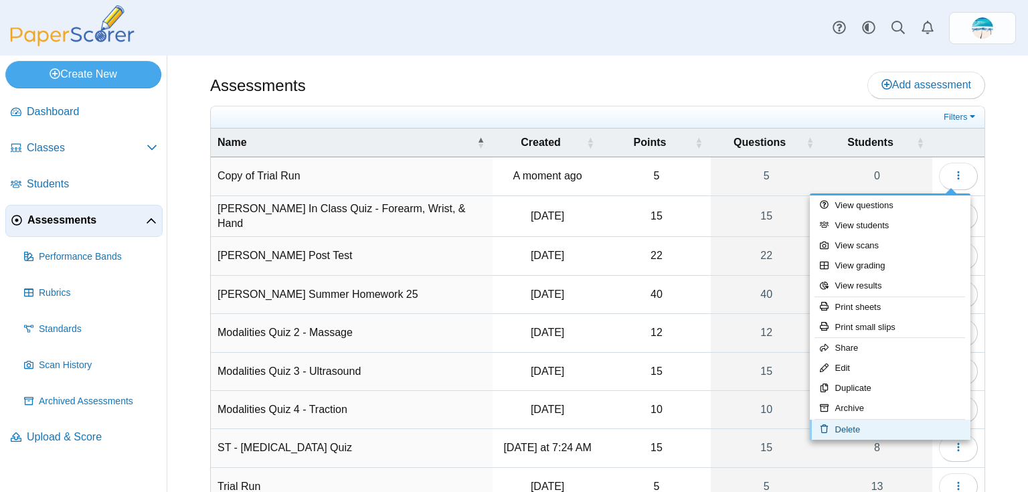
click at [902, 424] on link "Delete" at bounding box center [890, 430] width 161 height 20
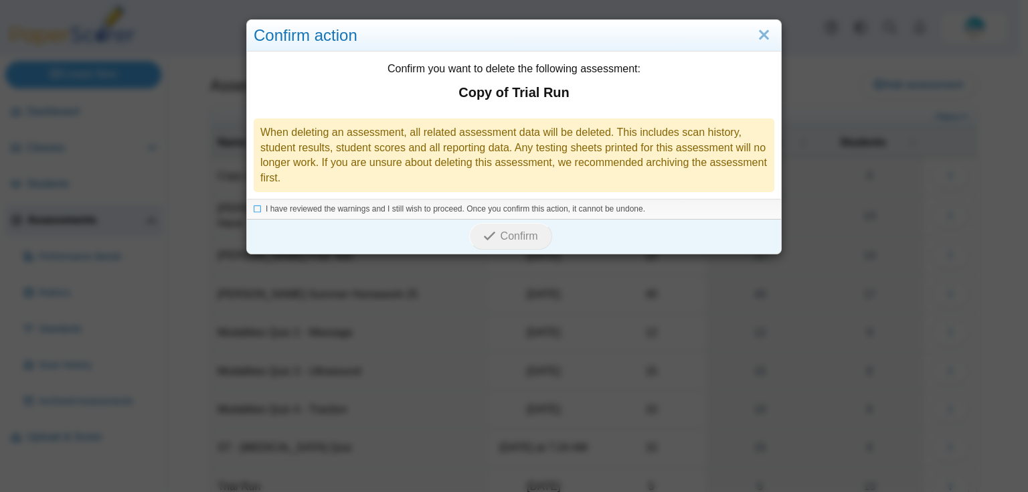
click at [490, 215] on div "I have reviewed the warnings and I still wish to proceed. Once you confirm this…" at bounding box center [514, 209] width 534 height 20
click at [287, 206] on span "I have reviewed the warnings and I still wish to proceed. Once you confirm this…" at bounding box center [456, 208] width 380 height 9
click at [501, 237] on span "Confirm" at bounding box center [519, 235] width 37 height 11
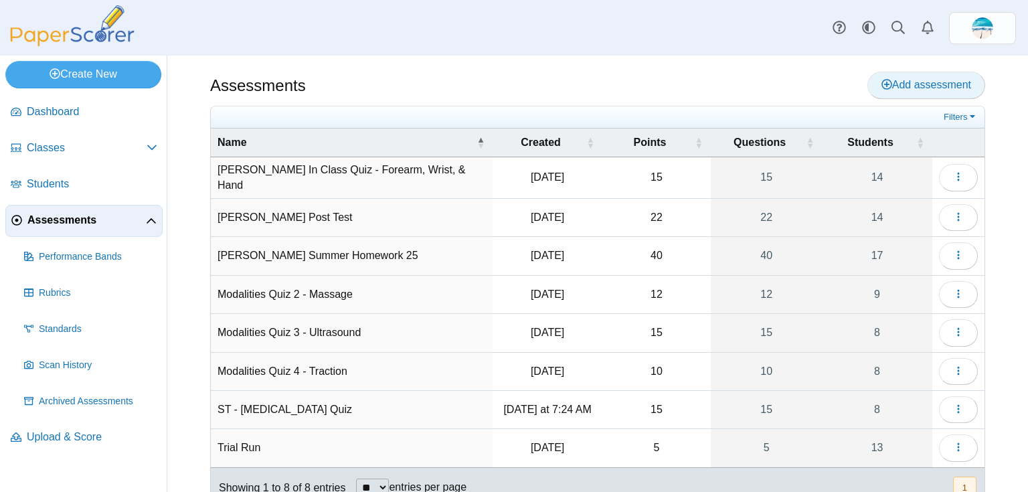
click at [906, 79] on span "Add assessment" at bounding box center [927, 84] width 90 height 11
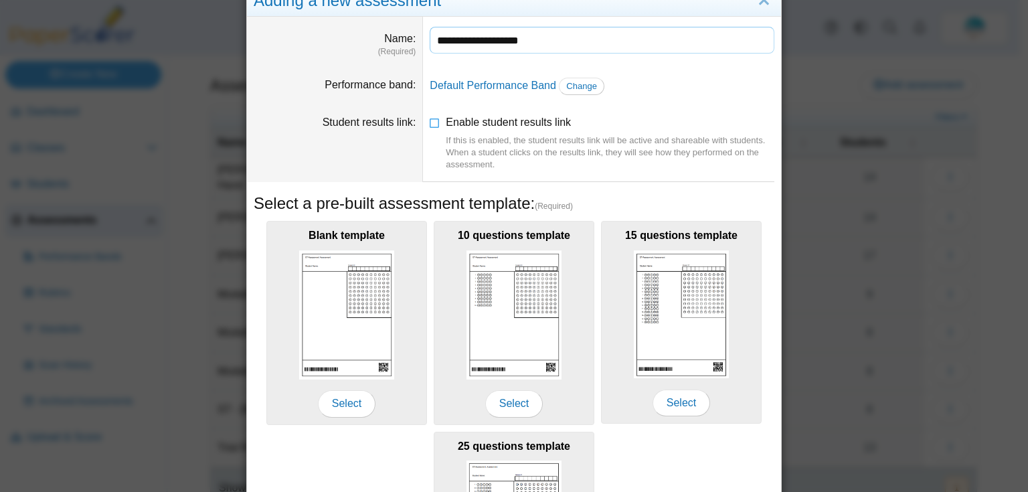
scroll to position [54, 0]
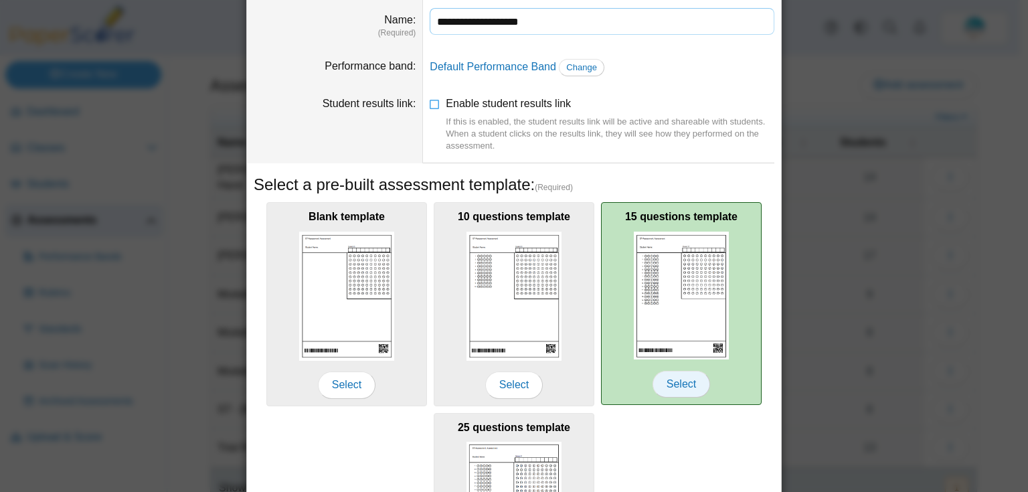
type input "**********"
click at [680, 382] on span "Select" at bounding box center [682, 384] width 58 height 27
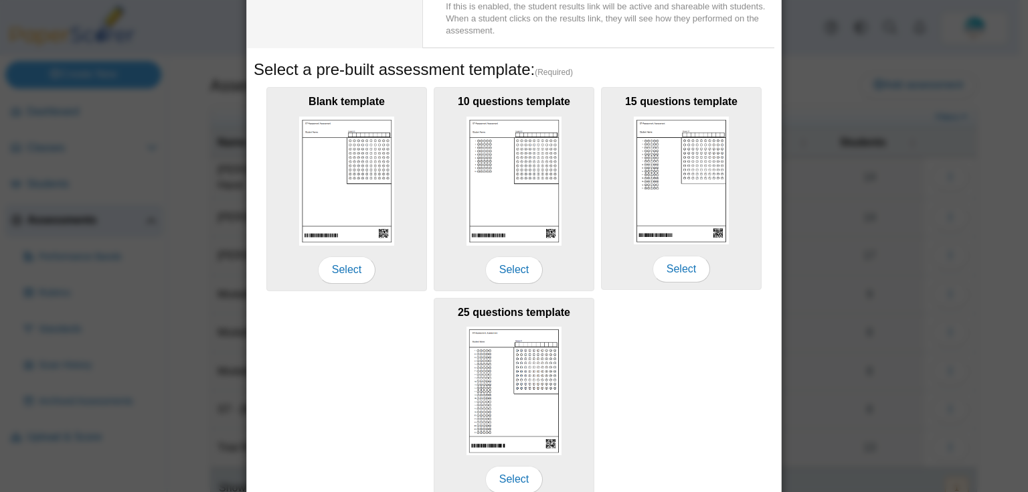
scroll to position [229, 0]
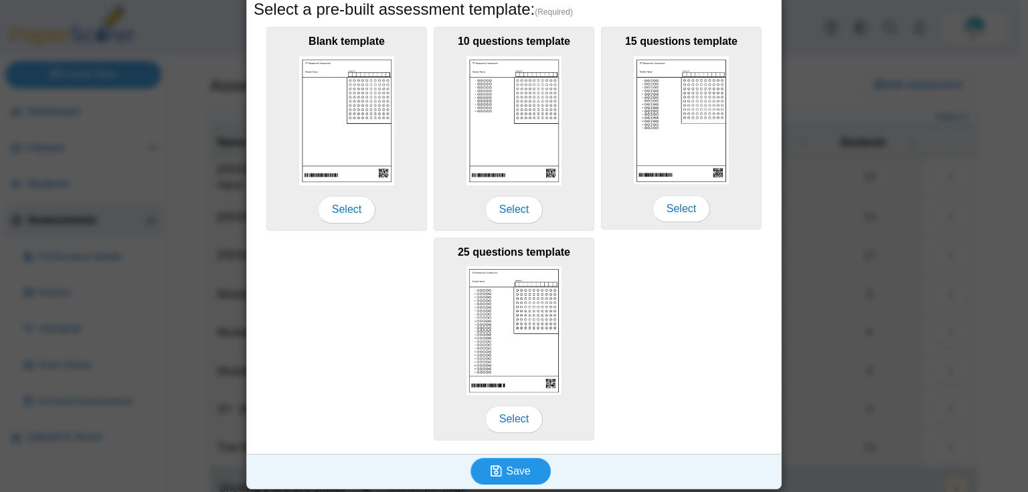
click at [512, 469] on span "Save" at bounding box center [518, 470] width 24 height 11
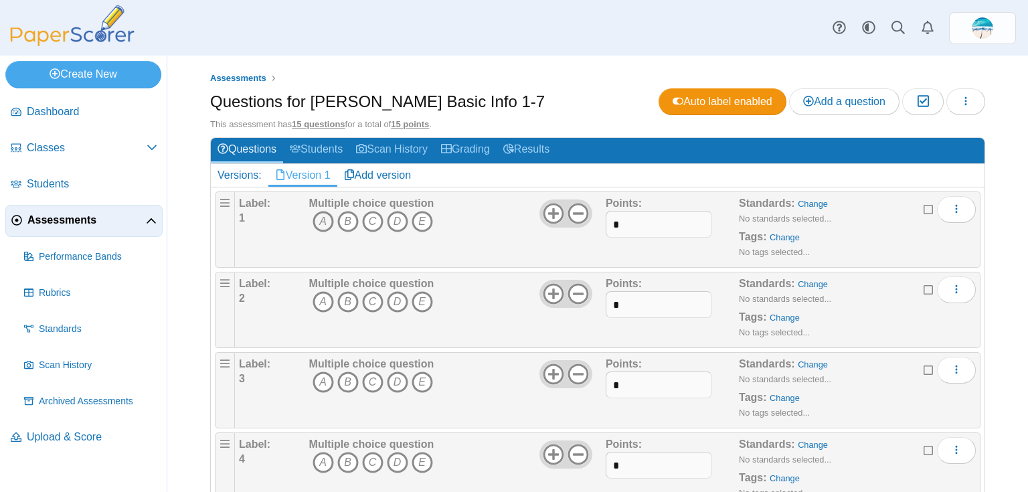
click at [321, 223] on icon "A" at bounding box center [323, 221] width 21 height 21
click at [372, 303] on icon "C" at bounding box center [372, 301] width 21 height 21
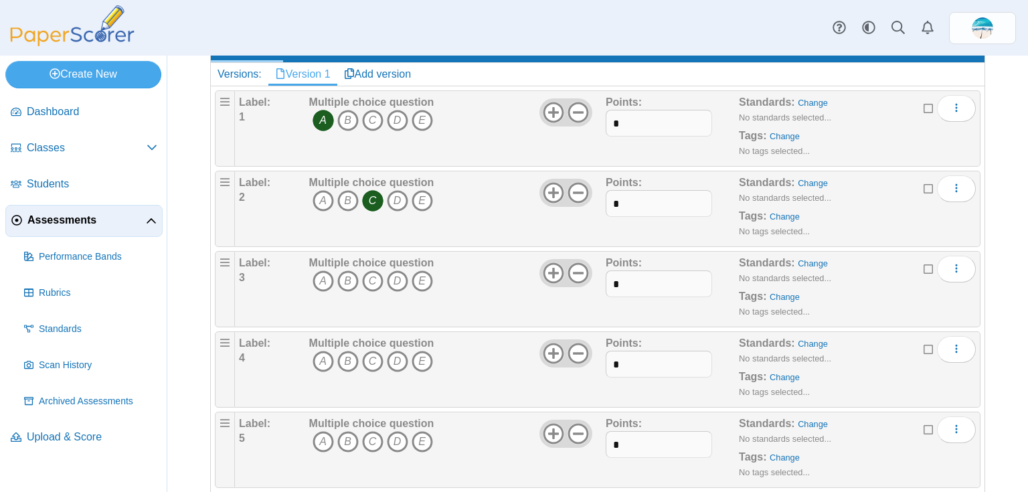
scroll to position [107, 0]
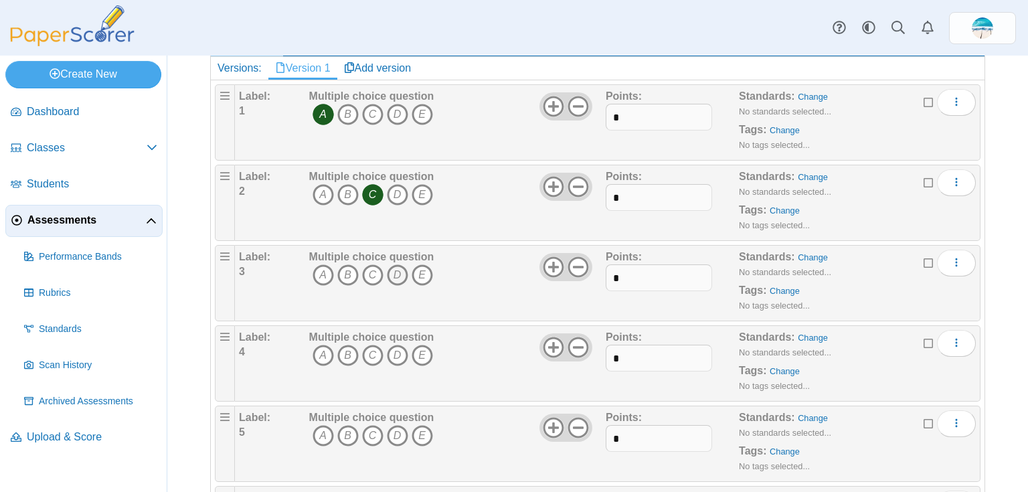
click at [399, 277] on icon "D" at bounding box center [397, 274] width 21 height 21
click at [321, 355] on icon "A" at bounding box center [323, 355] width 21 height 21
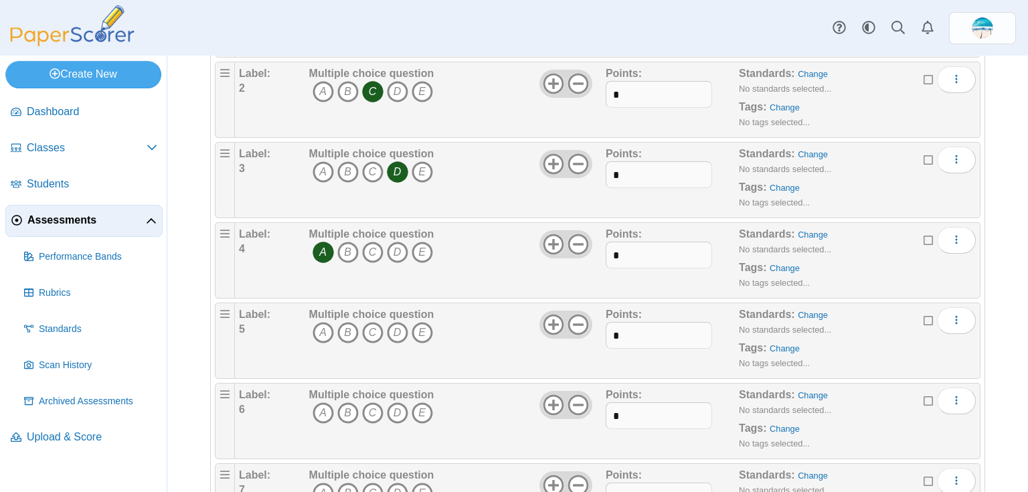
scroll to position [214, 0]
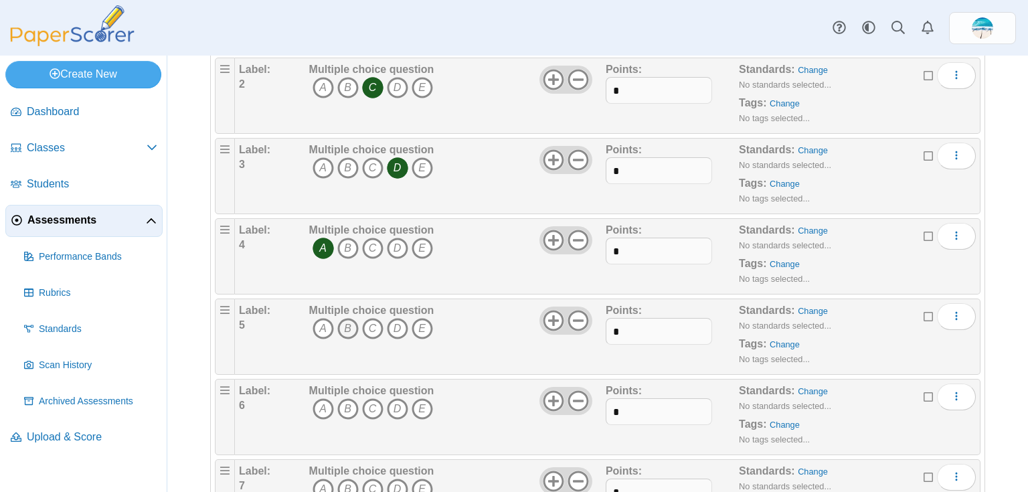
click at [349, 329] on icon "B" at bounding box center [347, 328] width 21 height 21
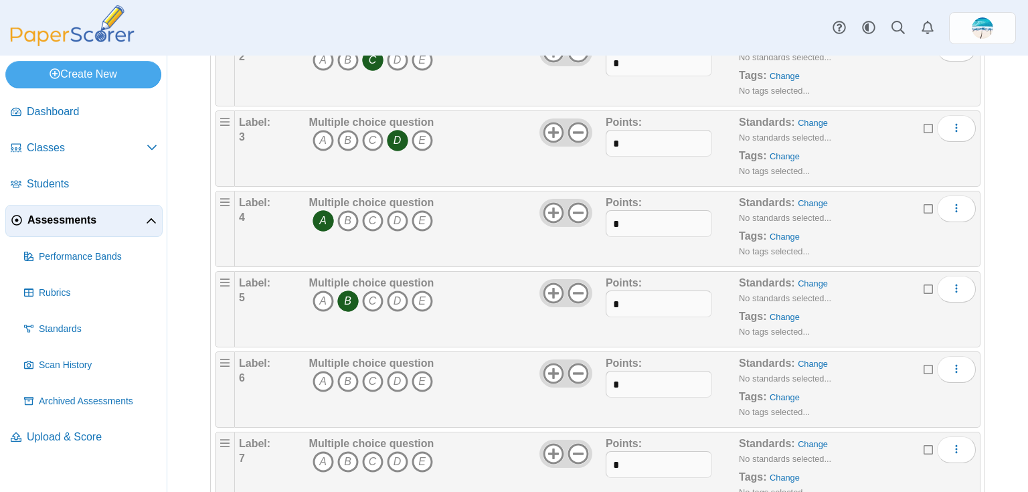
scroll to position [268, 0]
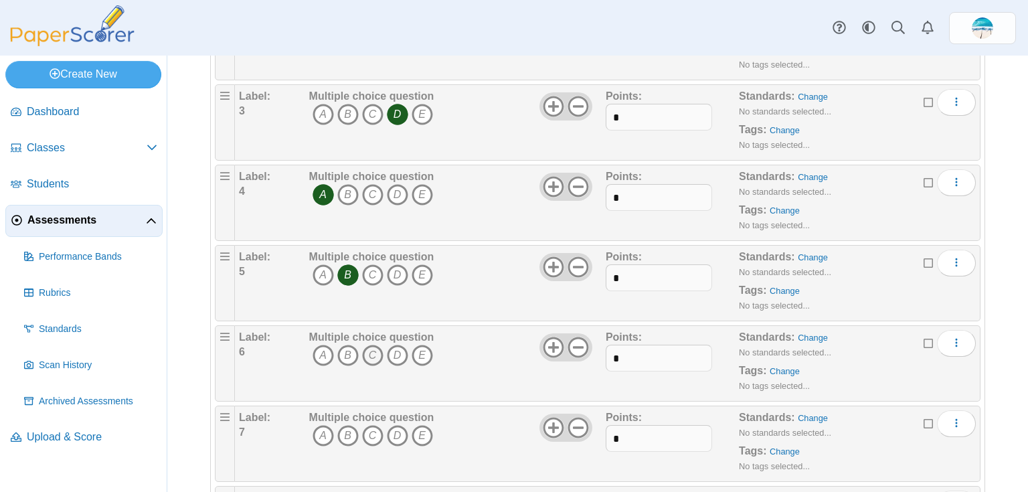
click at [370, 353] on icon "C" at bounding box center [372, 355] width 21 height 21
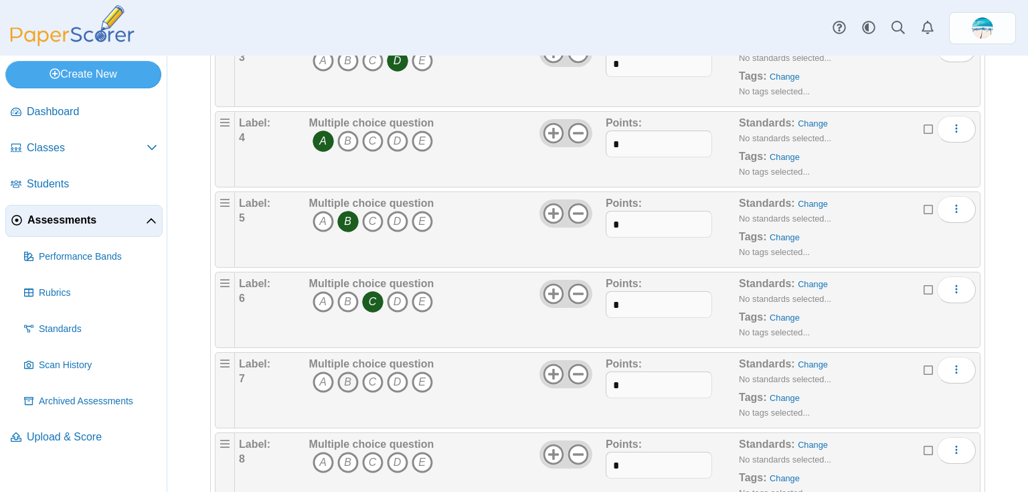
click at [350, 383] on icon "B" at bounding box center [347, 382] width 21 height 21
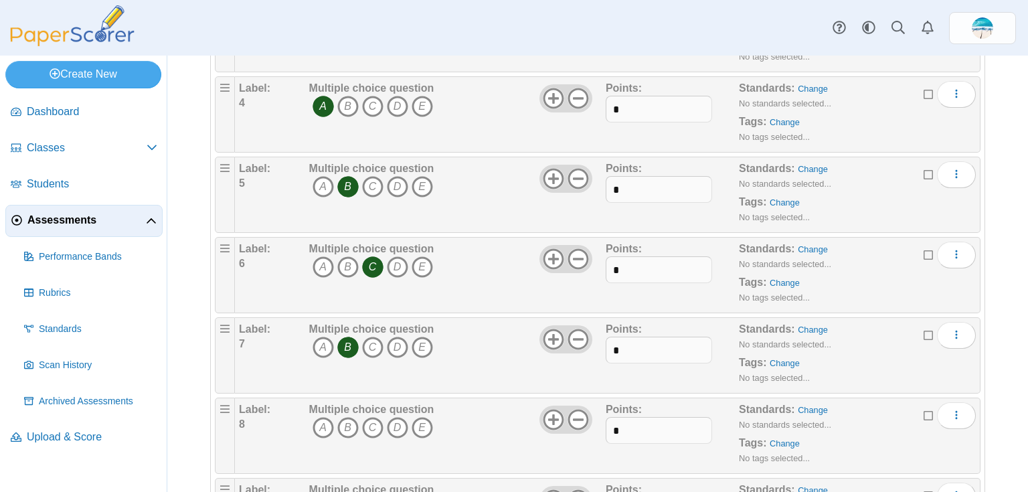
scroll to position [375, 0]
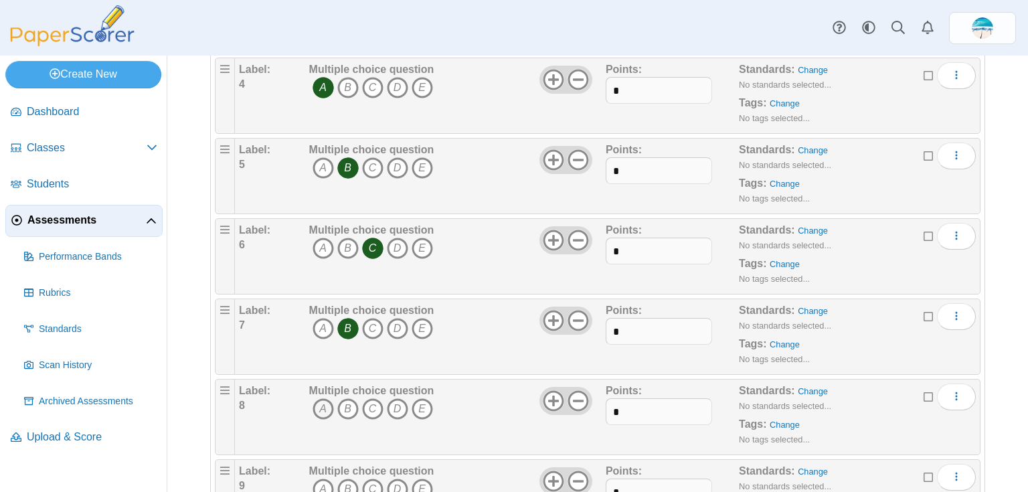
click at [327, 398] on icon "A" at bounding box center [323, 408] width 21 height 21
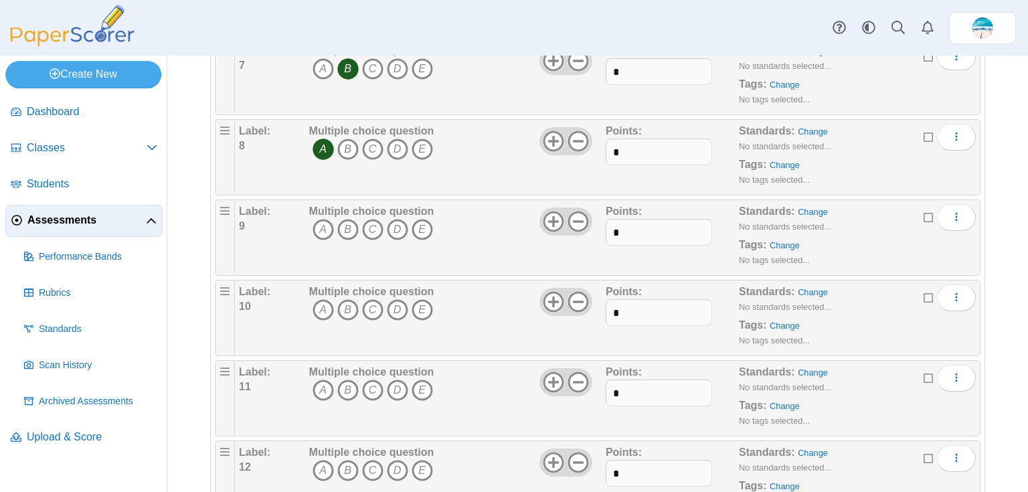
scroll to position [643, 0]
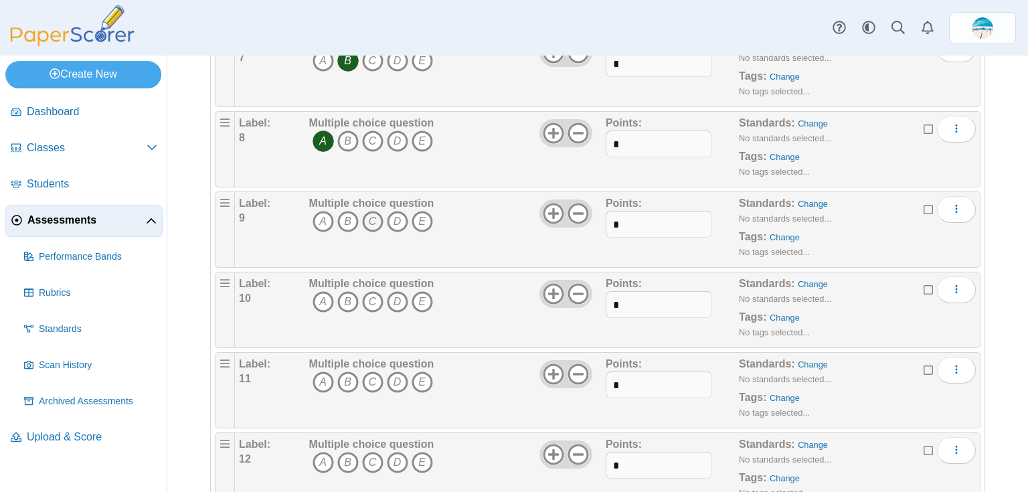
click at [372, 224] on icon "C" at bounding box center [372, 221] width 21 height 21
click at [341, 302] on icon "B" at bounding box center [347, 301] width 21 height 21
click at [364, 372] on icon "C" at bounding box center [372, 382] width 21 height 21
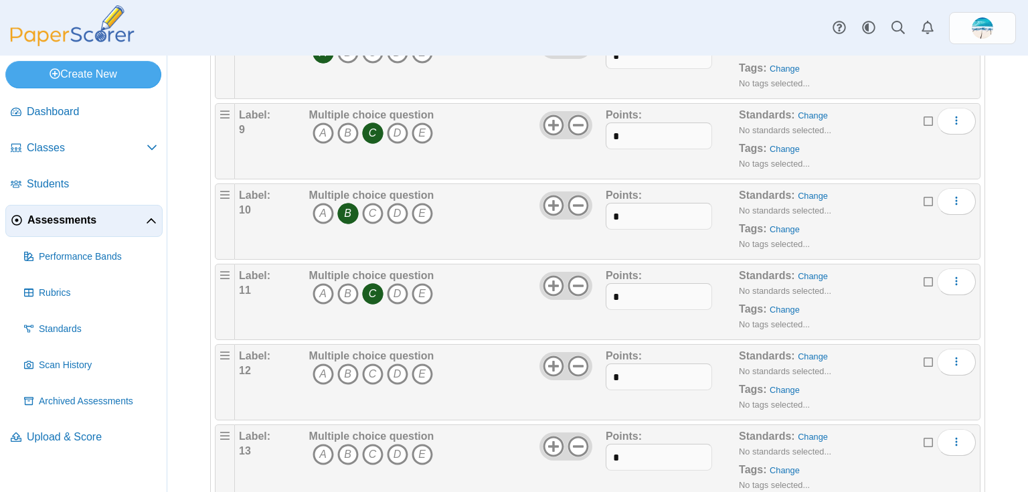
scroll to position [750, 0]
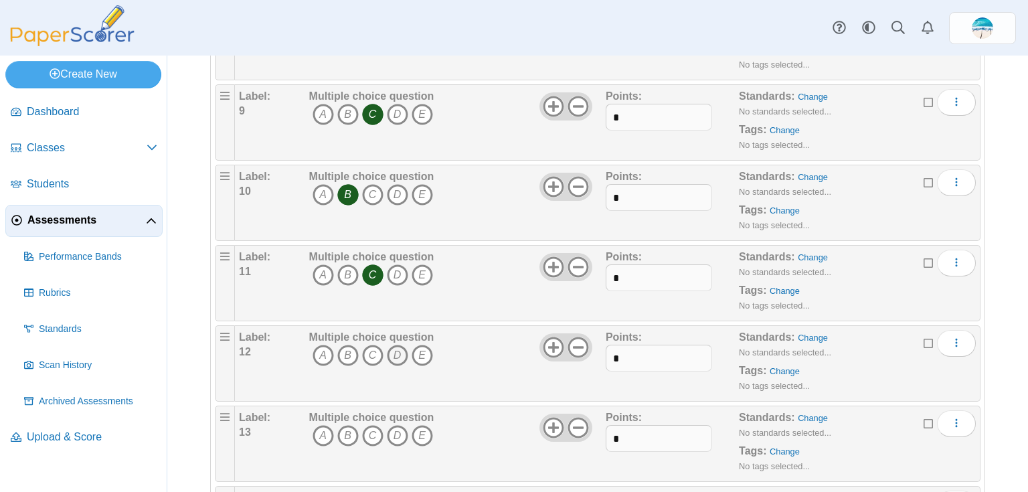
click at [390, 347] on icon "D" at bounding box center [397, 355] width 21 height 21
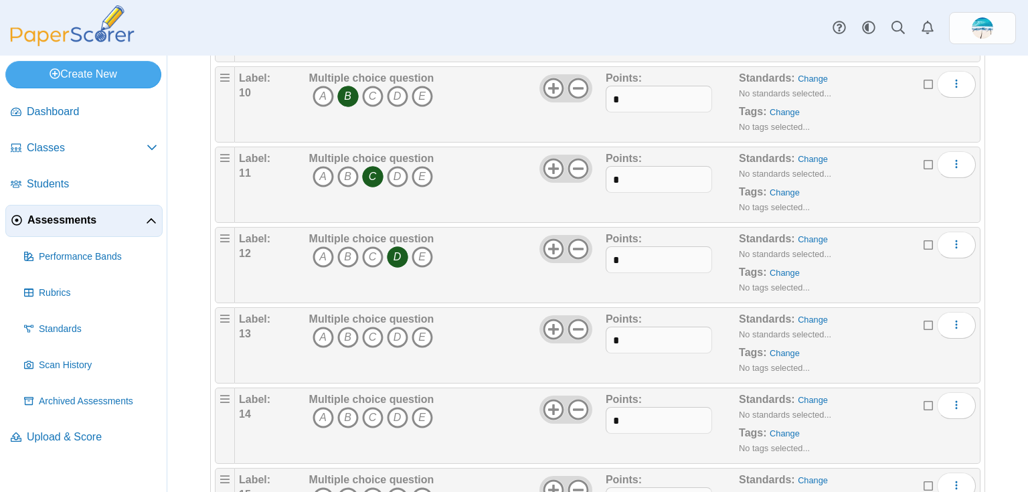
scroll to position [857, 0]
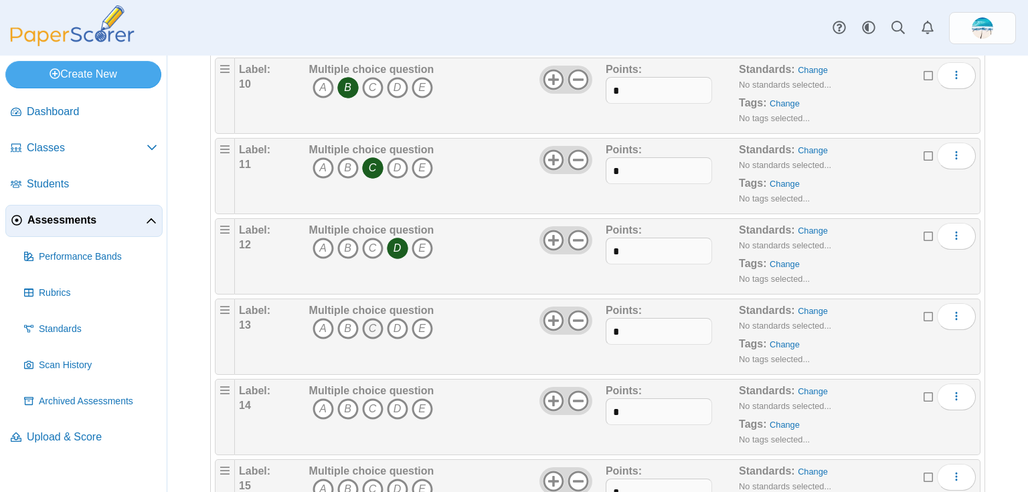
click at [370, 326] on icon "C" at bounding box center [372, 328] width 21 height 21
click at [327, 403] on icon "A" at bounding box center [323, 408] width 21 height 21
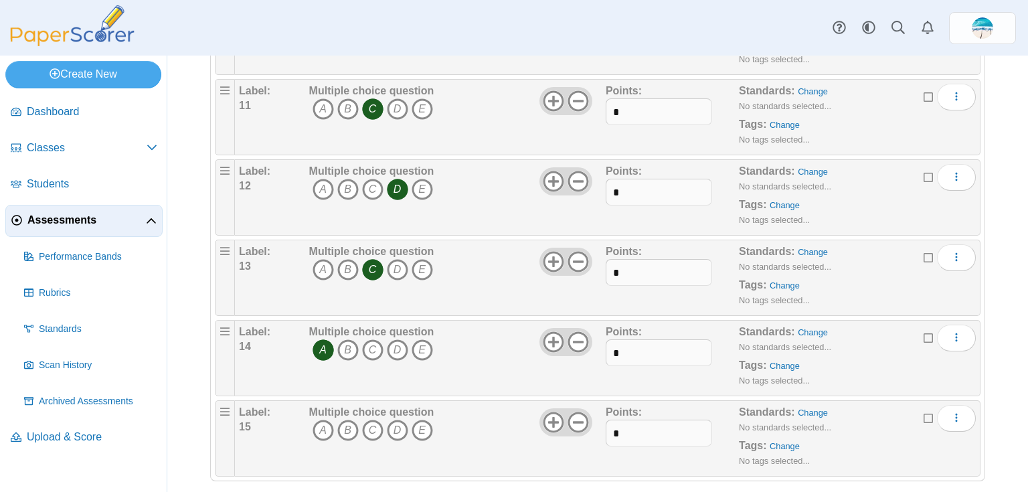
scroll to position [925, 0]
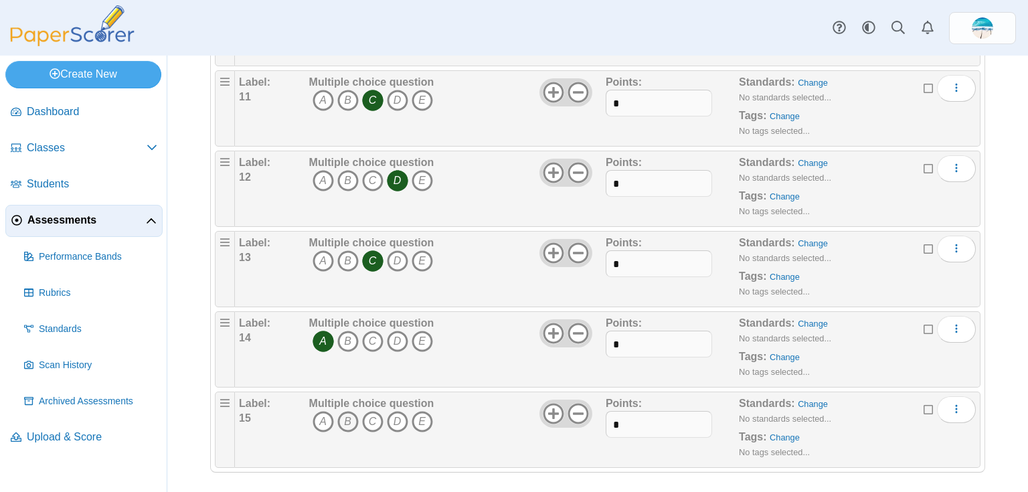
click at [346, 418] on icon "B" at bounding box center [347, 421] width 21 height 21
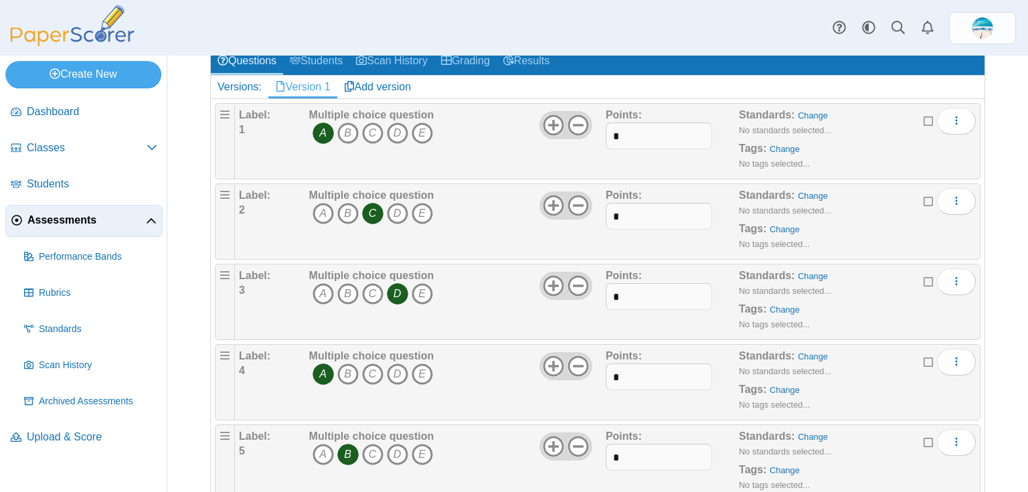
scroll to position [0, 0]
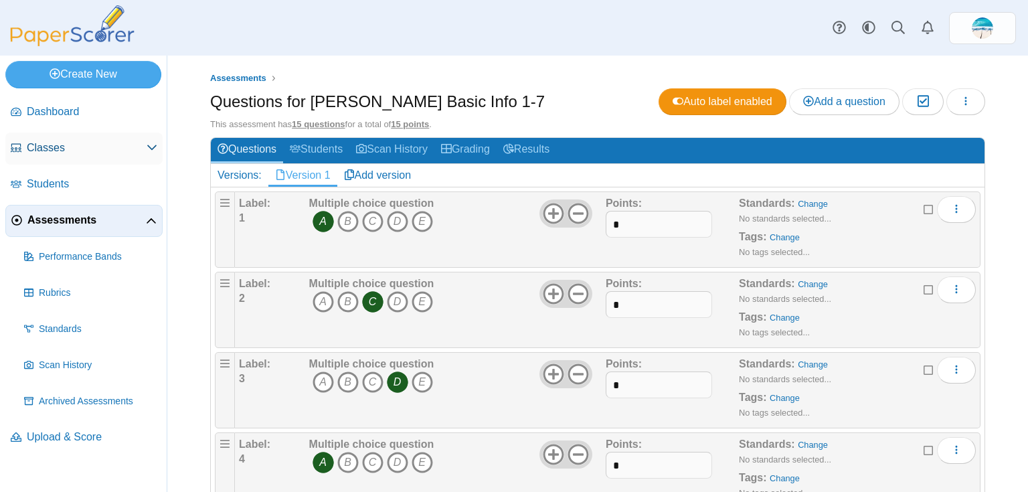
click at [76, 154] on span "Classes" at bounding box center [87, 148] width 120 height 15
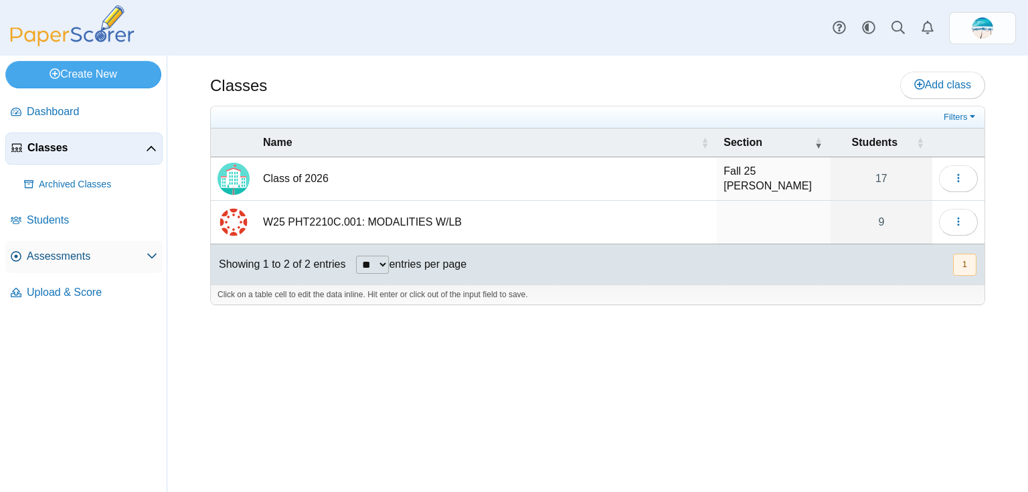
click at [60, 257] on span "Assessments" at bounding box center [87, 256] width 120 height 15
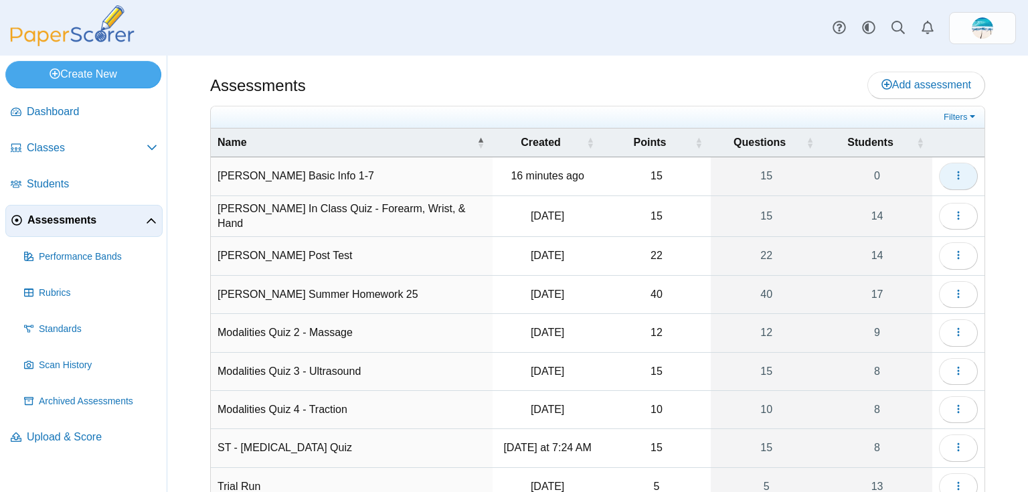
click at [965, 171] on button "button" at bounding box center [958, 176] width 39 height 27
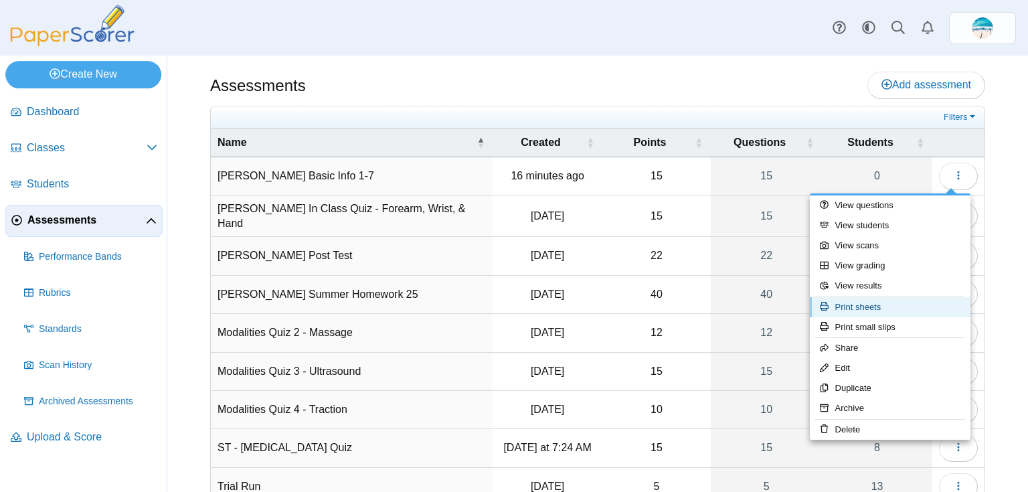
click at [884, 310] on link "Print sheets" at bounding box center [890, 307] width 161 height 20
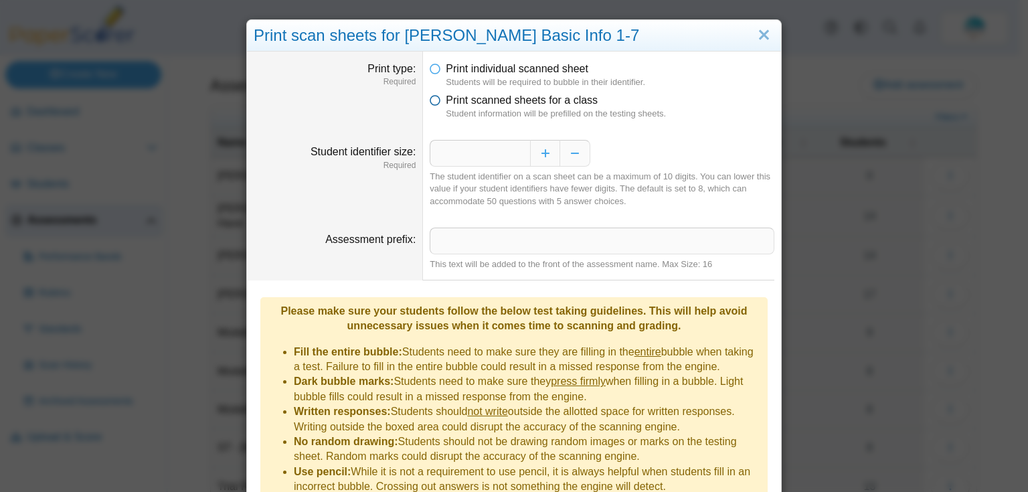
click at [431, 99] on icon at bounding box center [435, 97] width 11 height 9
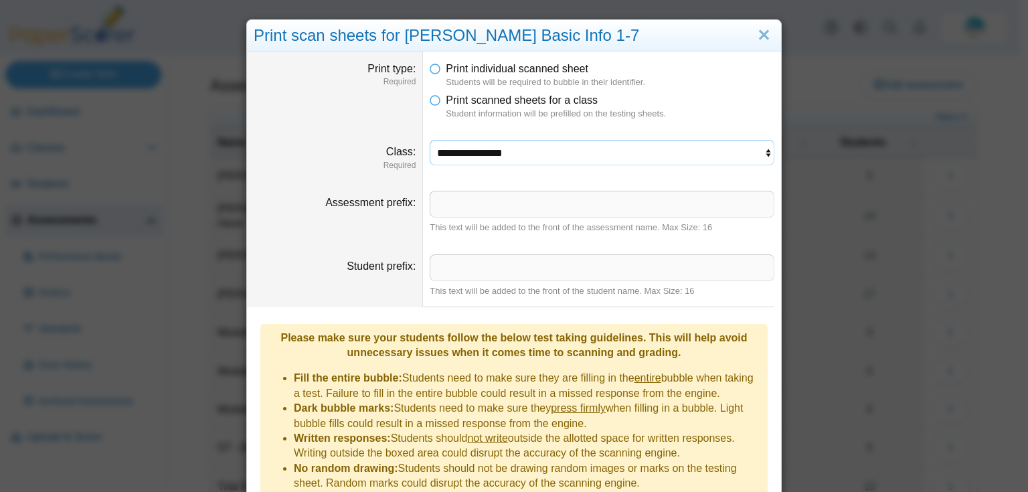
click at [542, 157] on select "**********" at bounding box center [602, 152] width 345 height 25
select select "**********"
click at [430, 140] on select "**********" at bounding box center [602, 152] width 345 height 25
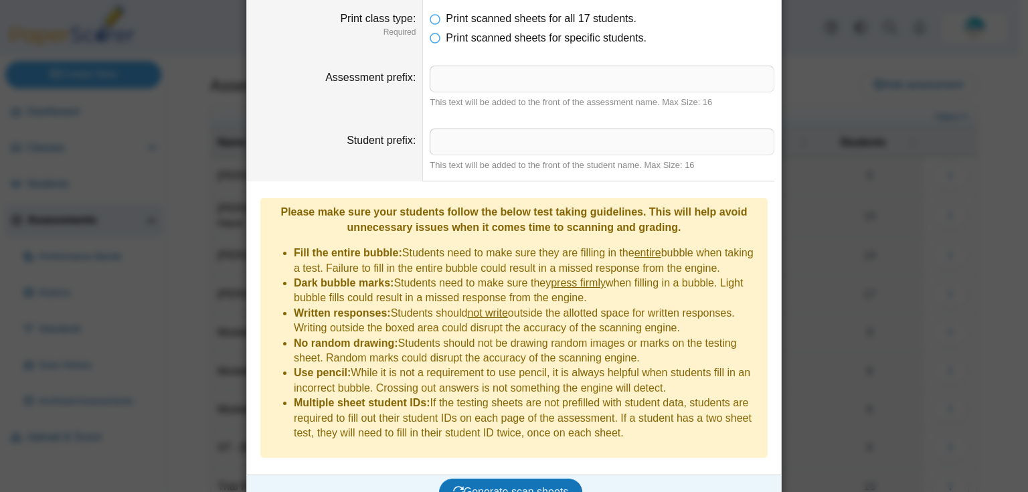
scroll to position [182, 0]
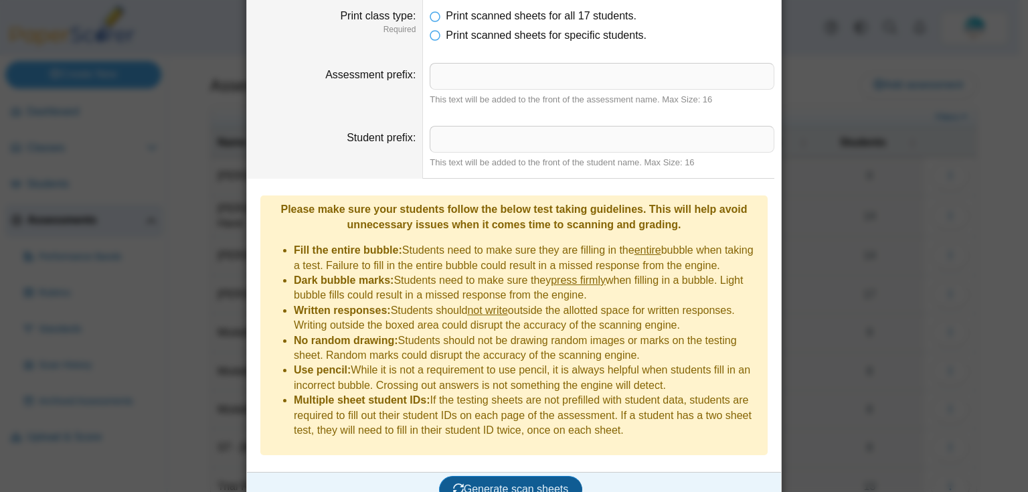
click at [553, 483] on span "Generate scan sheets" at bounding box center [511, 488] width 116 height 11
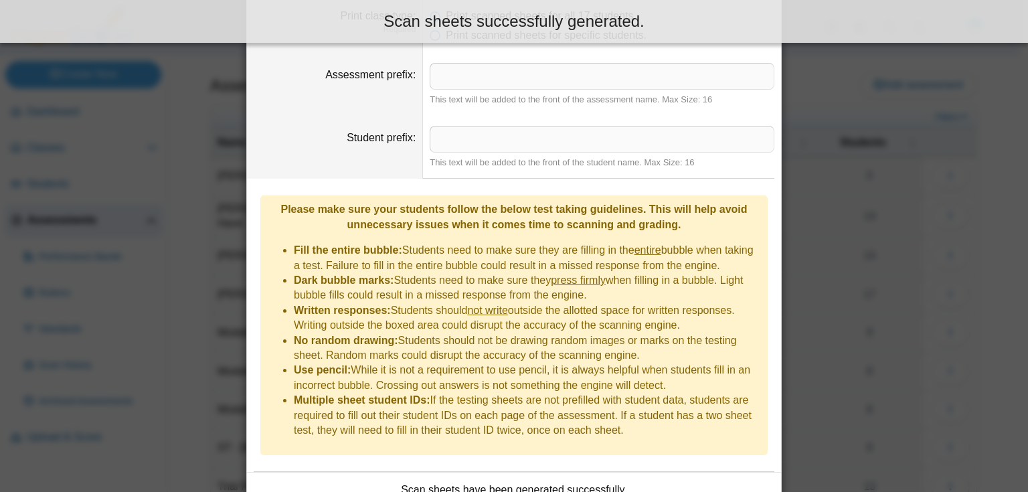
scroll to position [289, 0]
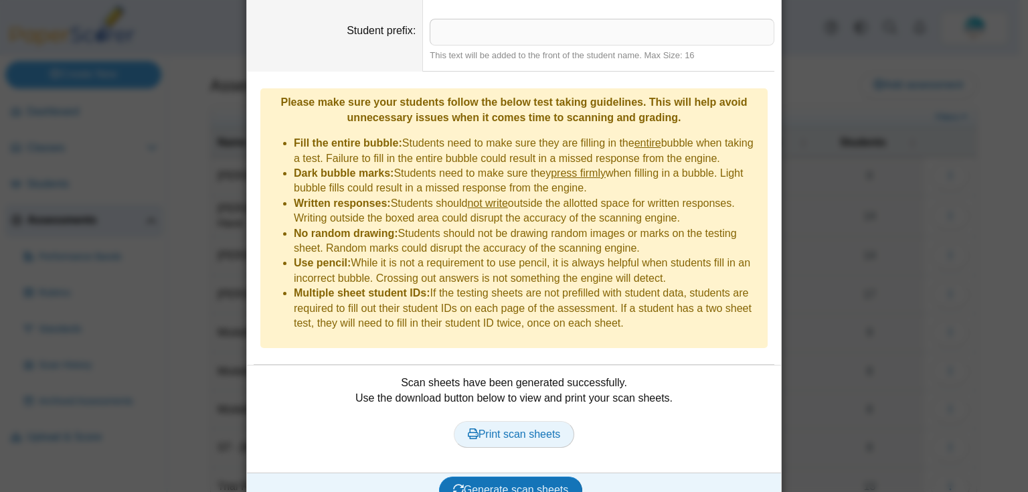
click at [547, 421] on link "Print scan sheets" at bounding box center [514, 434] width 121 height 27
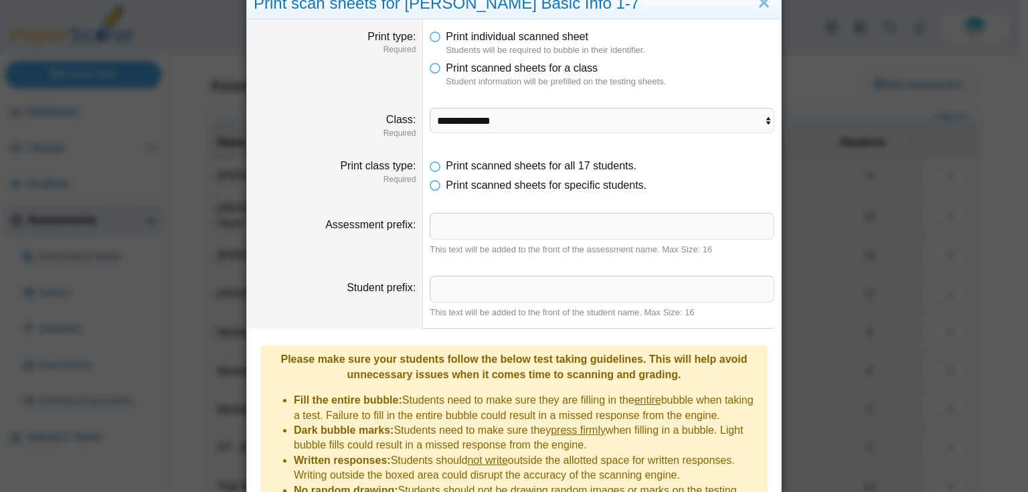
scroll to position [0, 0]
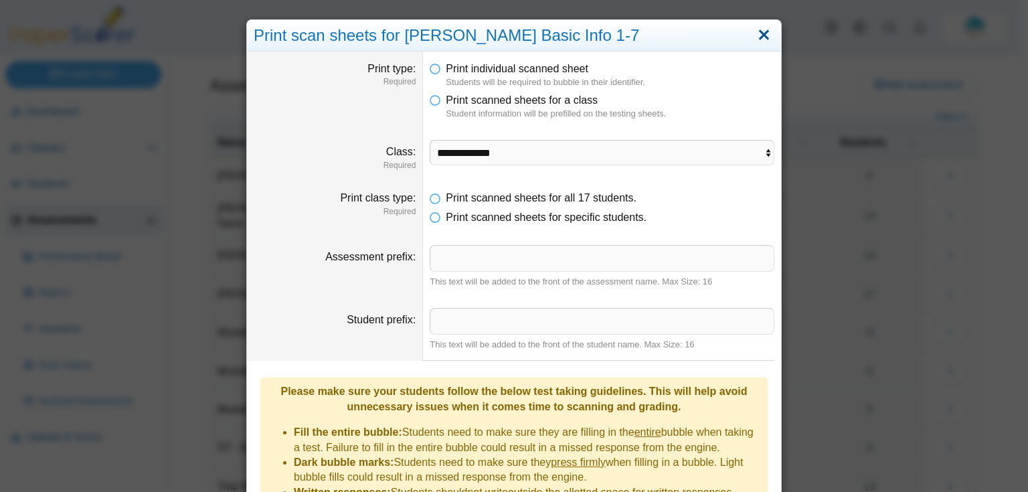
click at [755, 37] on link "Close" at bounding box center [764, 35] width 21 height 23
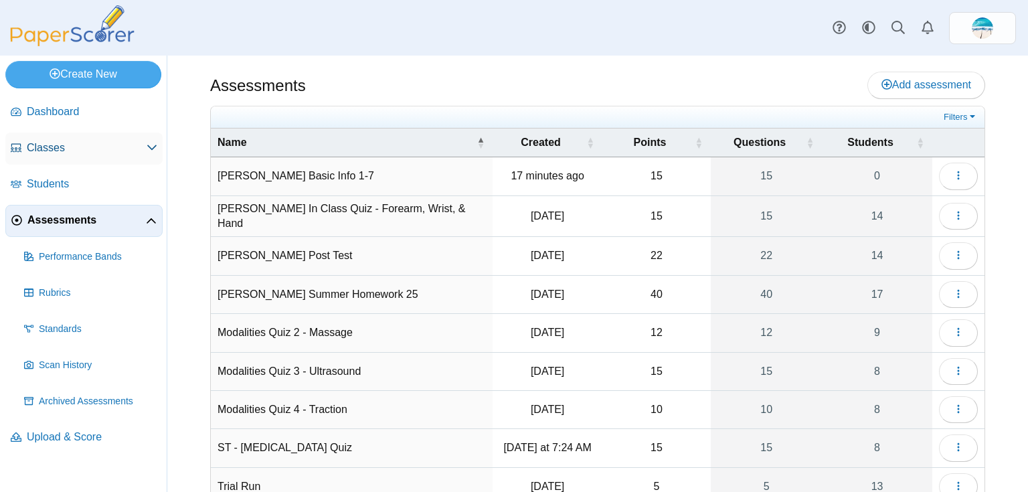
click at [64, 145] on span "Classes" at bounding box center [87, 148] width 120 height 15
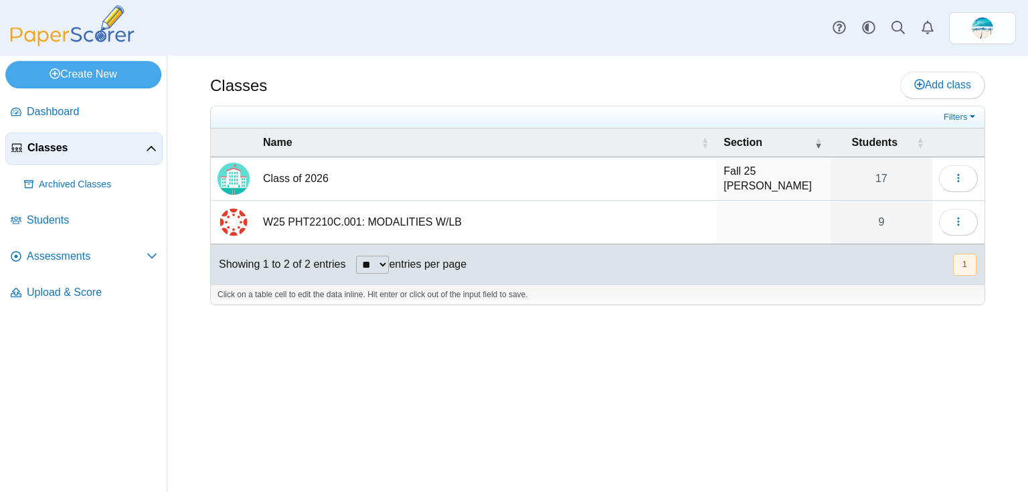
click at [291, 179] on td "Class of 2026" at bounding box center [486, 179] width 461 height 44
click at [951, 169] on button "button" at bounding box center [958, 178] width 39 height 27
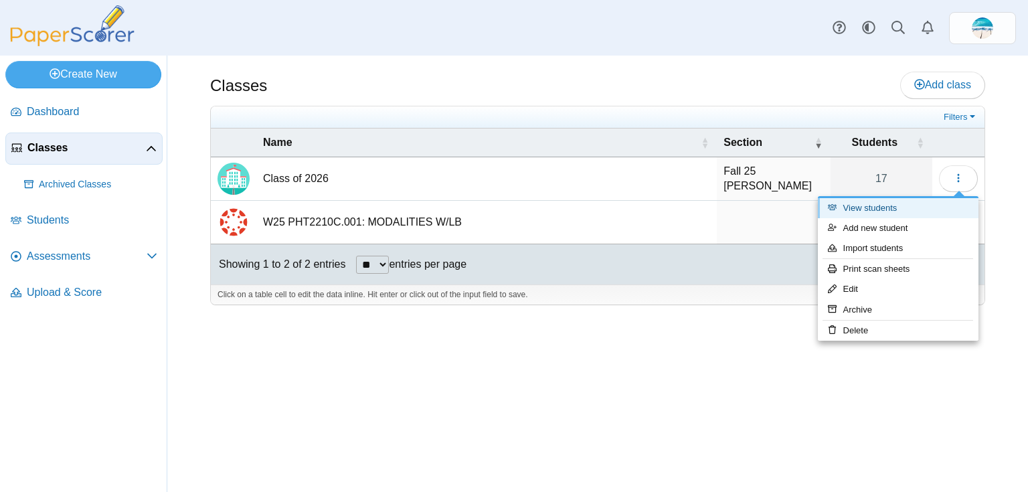
click at [913, 202] on link "View students" at bounding box center [898, 208] width 161 height 20
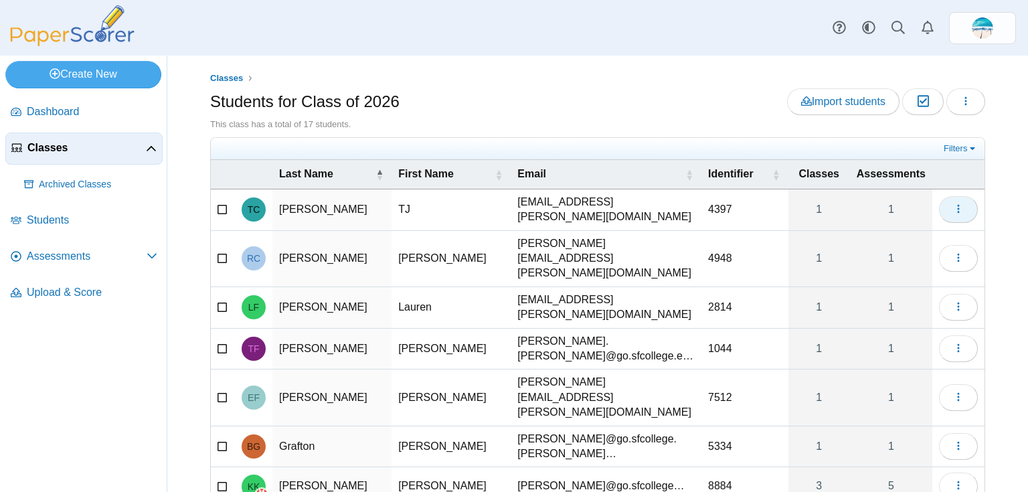
click at [953, 209] on icon "button" at bounding box center [958, 209] width 11 height 11
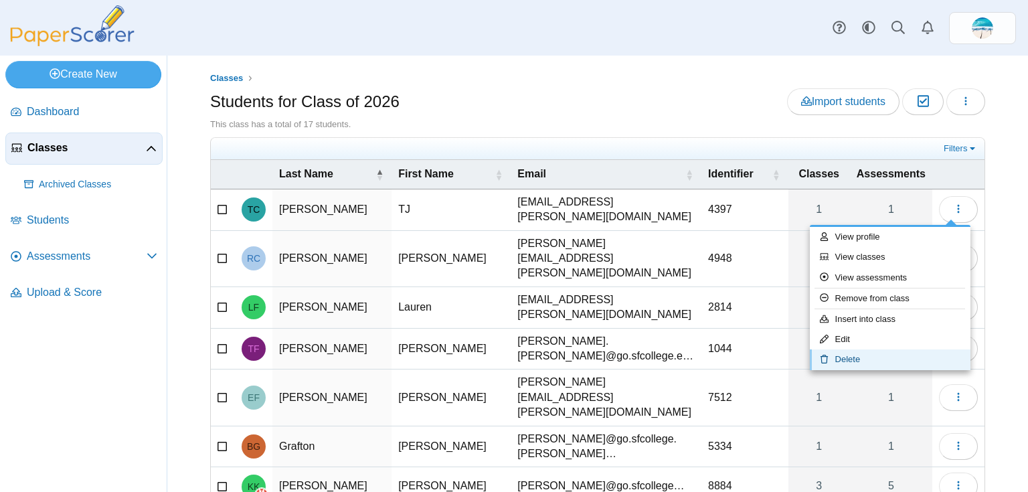
click at [894, 364] on link "Delete" at bounding box center [890, 359] width 161 height 20
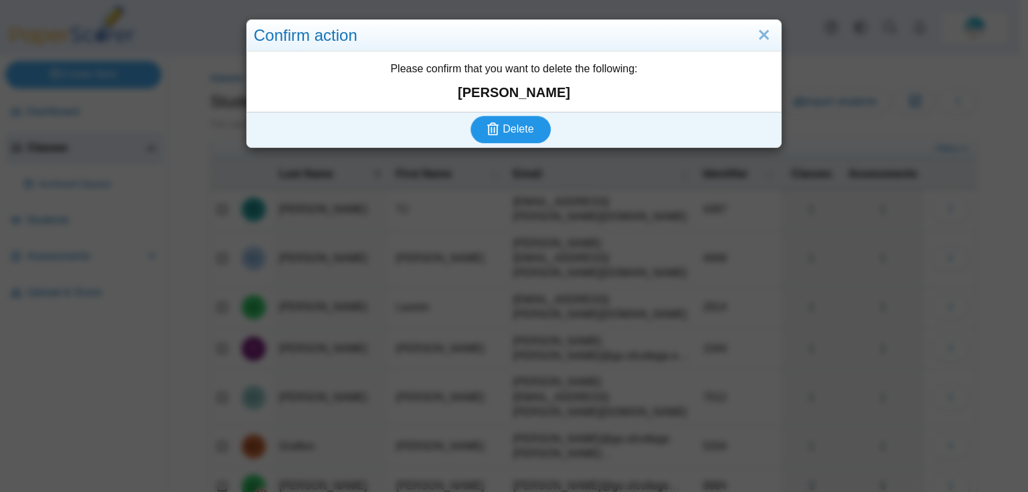
click at [522, 138] on button "Delete" at bounding box center [511, 129] width 80 height 27
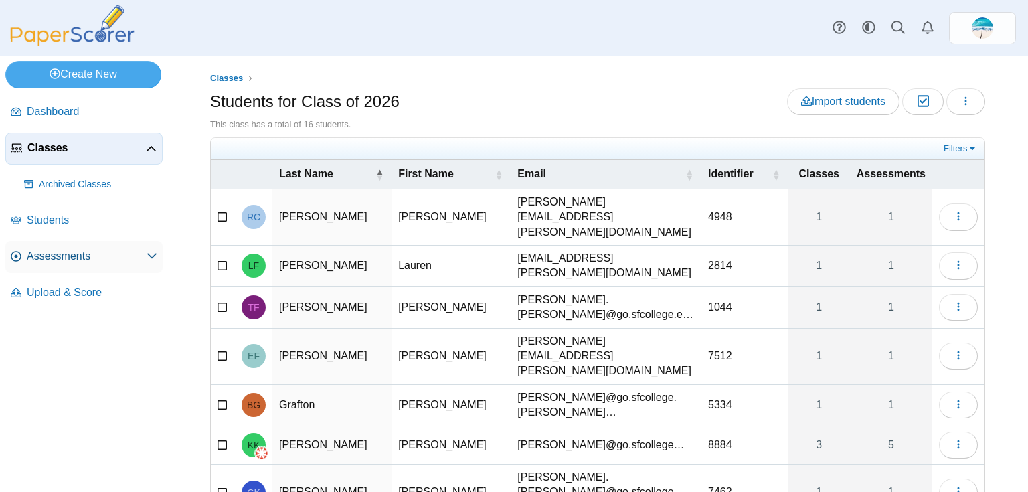
click at [72, 256] on span "Assessments" at bounding box center [87, 256] width 120 height 15
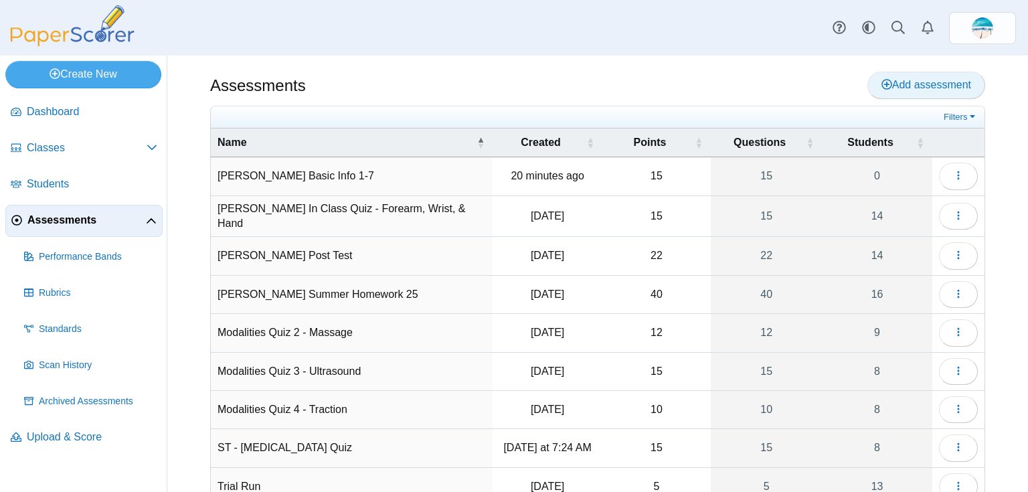
click at [921, 85] on span "Add assessment" at bounding box center [927, 84] width 90 height 11
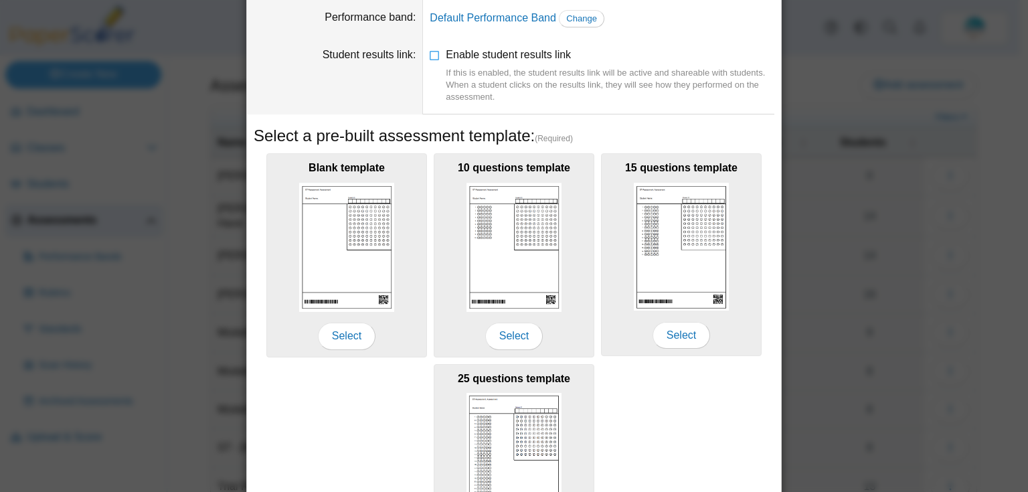
scroll to position [107, 0]
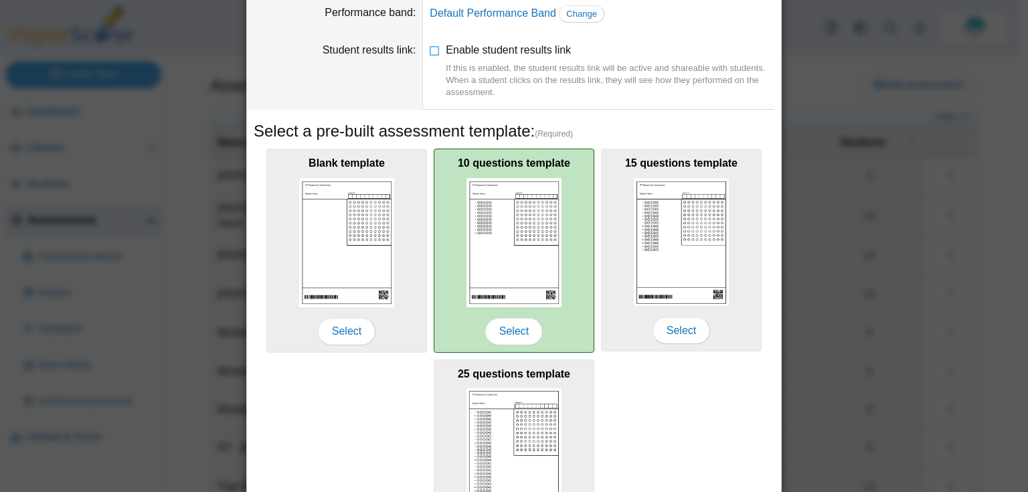
type input "**********"
click at [501, 262] on img at bounding box center [514, 242] width 95 height 129
click at [508, 327] on span "Select" at bounding box center [514, 331] width 58 height 27
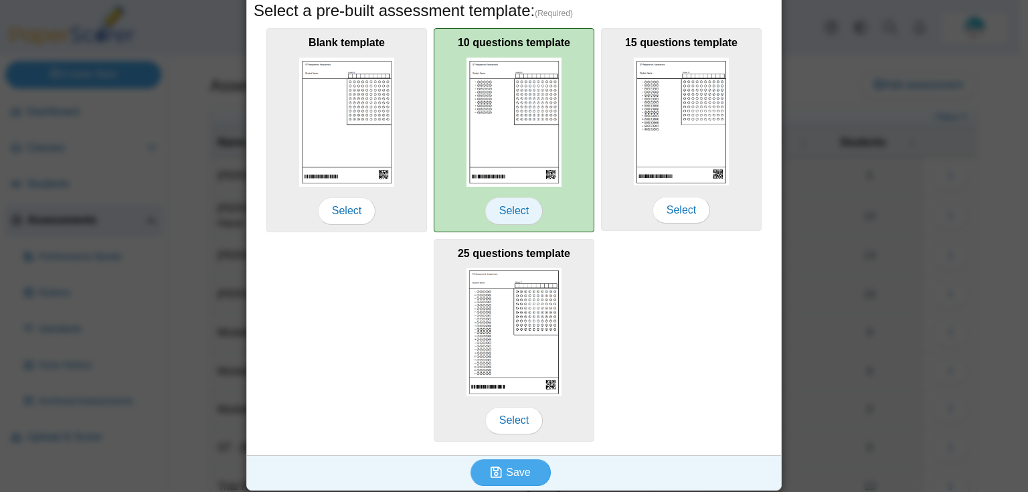
scroll to position [229, 0]
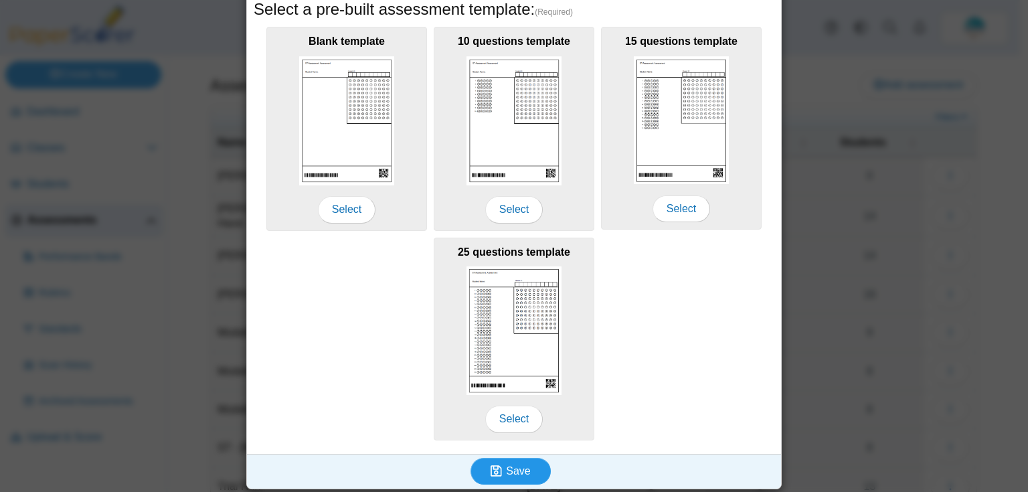
click at [506, 466] on span "Save" at bounding box center [518, 470] width 24 height 11
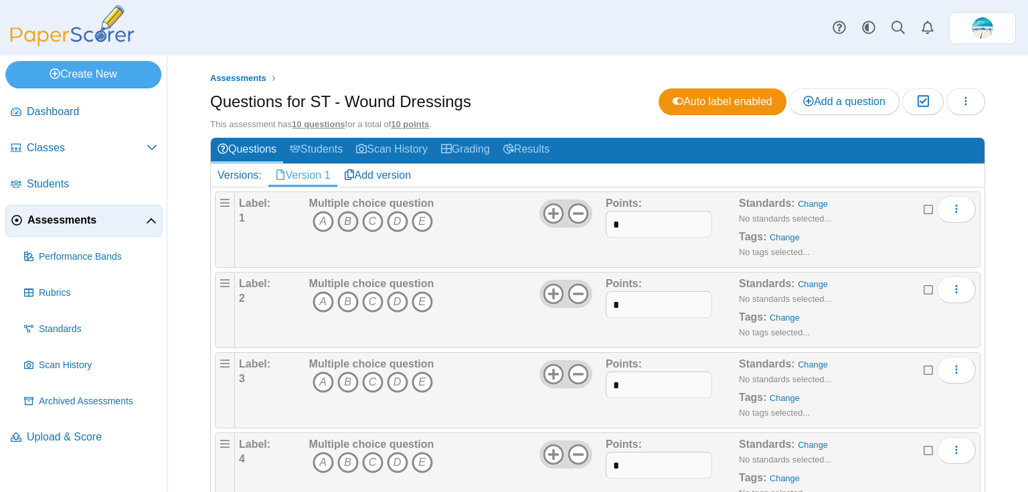
click at [345, 224] on icon "B" at bounding box center [347, 221] width 21 height 21
click at [401, 295] on icon "D" at bounding box center [397, 301] width 21 height 21
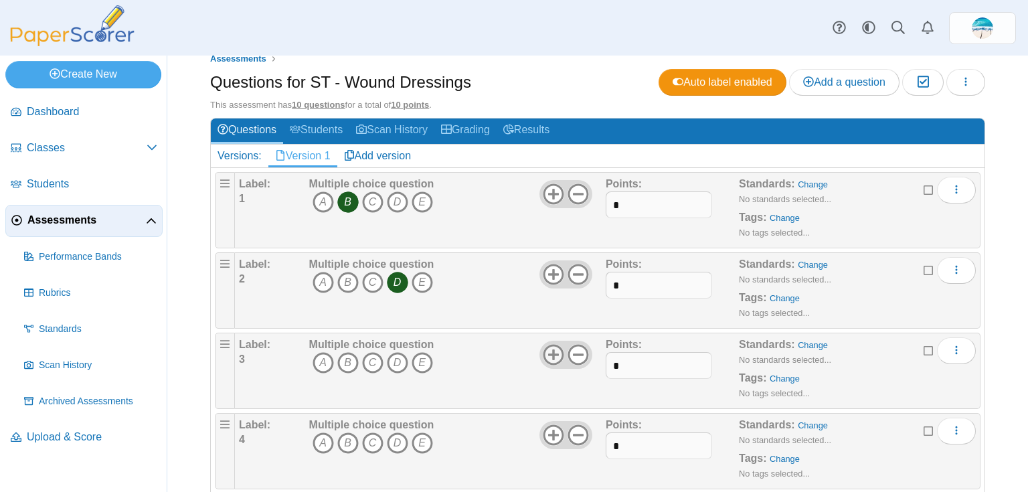
scroll to position [54, 0]
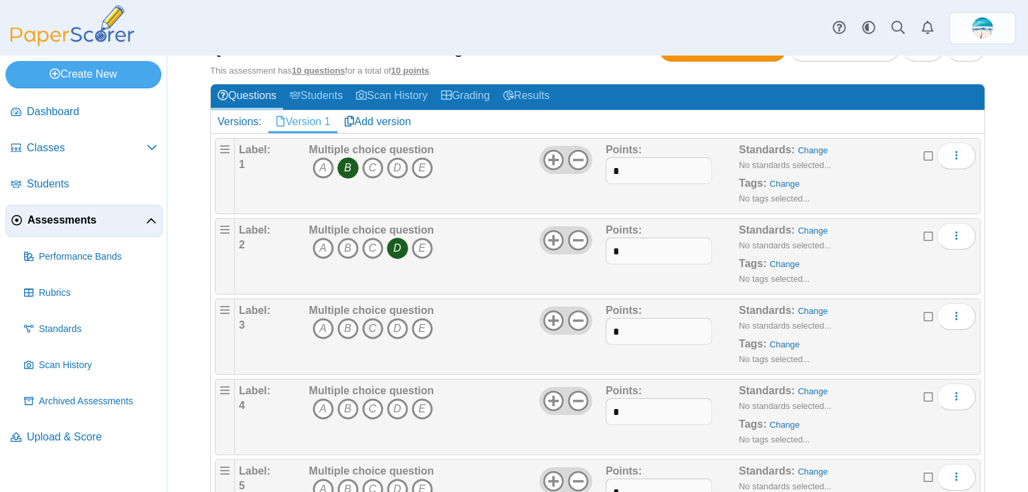
click at [372, 321] on icon "C" at bounding box center [372, 328] width 21 height 21
click at [319, 405] on icon "A" at bounding box center [323, 408] width 21 height 21
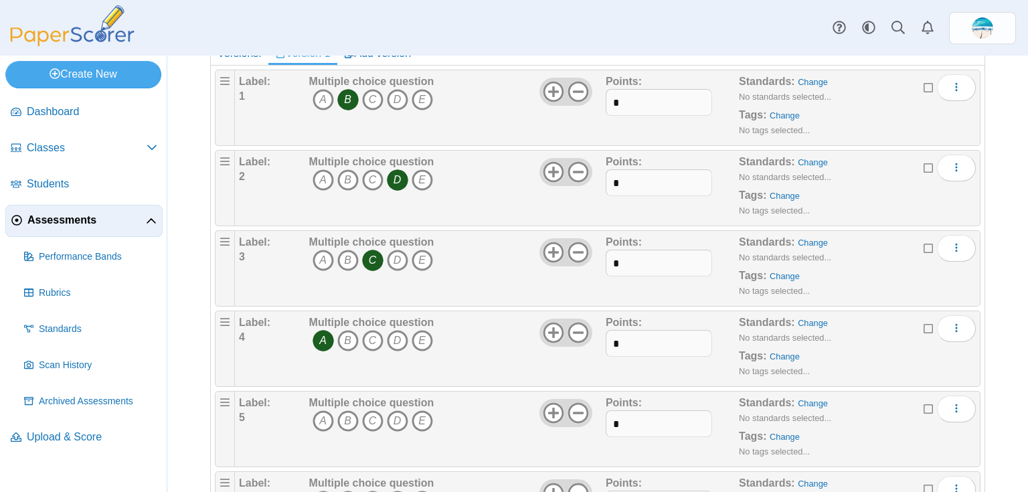
scroll to position [214, 0]
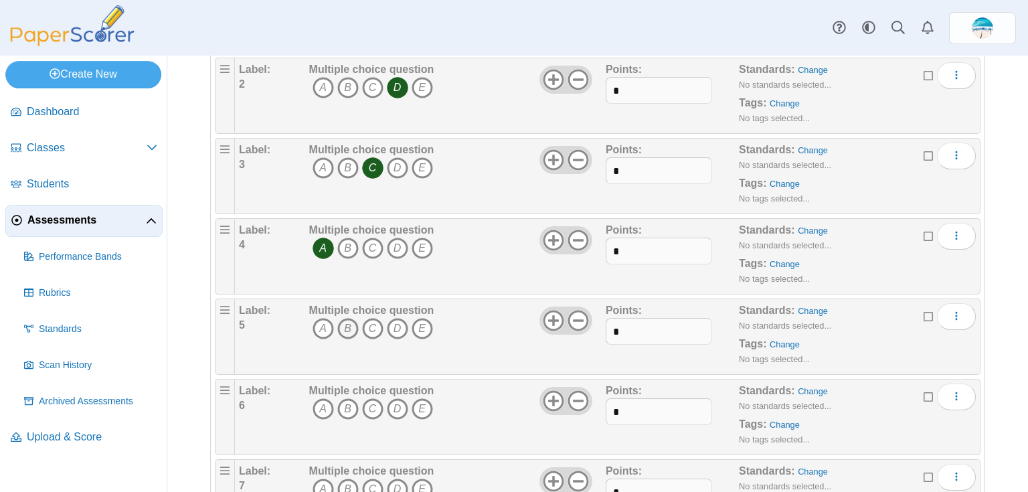
click at [343, 323] on icon "B" at bounding box center [347, 328] width 21 height 21
click at [395, 405] on icon "D" at bounding box center [397, 408] width 21 height 21
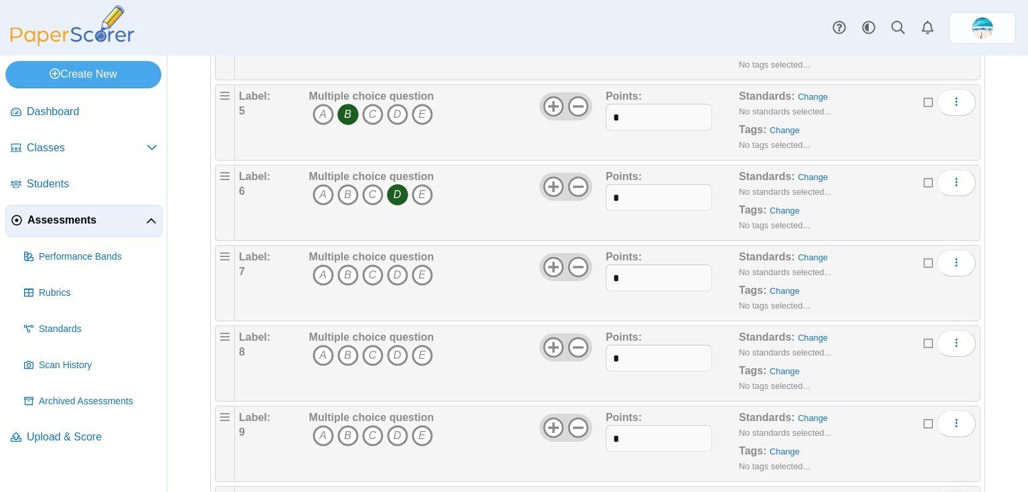
scroll to position [482, 0]
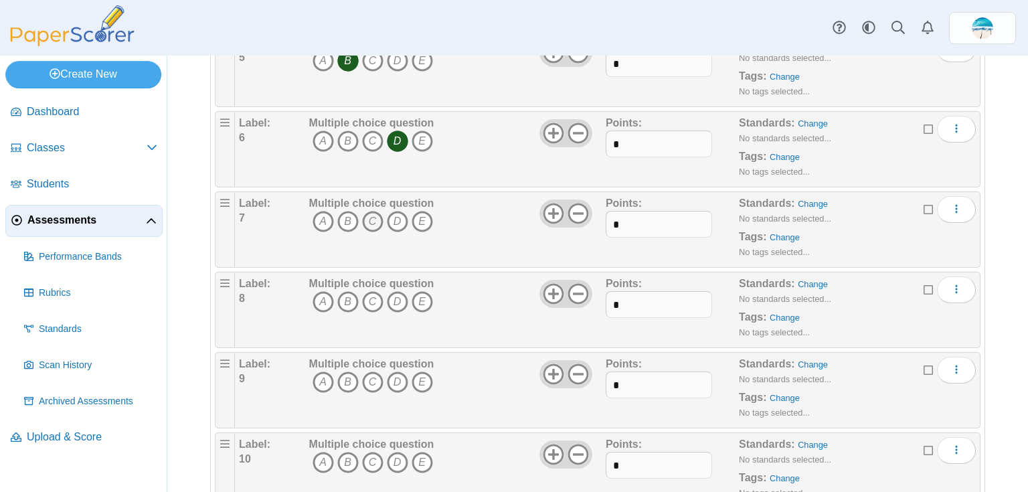
click at [374, 212] on icon "C" at bounding box center [372, 221] width 21 height 21
click at [393, 295] on icon "D" at bounding box center [397, 301] width 21 height 21
click at [321, 377] on icon "A" at bounding box center [323, 382] width 21 height 21
click at [345, 458] on icon "B" at bounding box center [347, 462] width 21 height 21
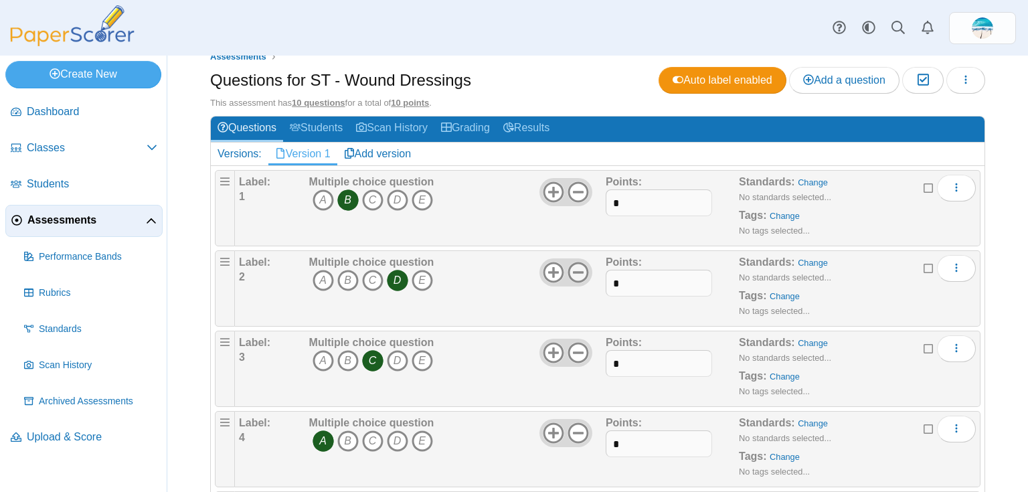
scroll to position [0, 0]
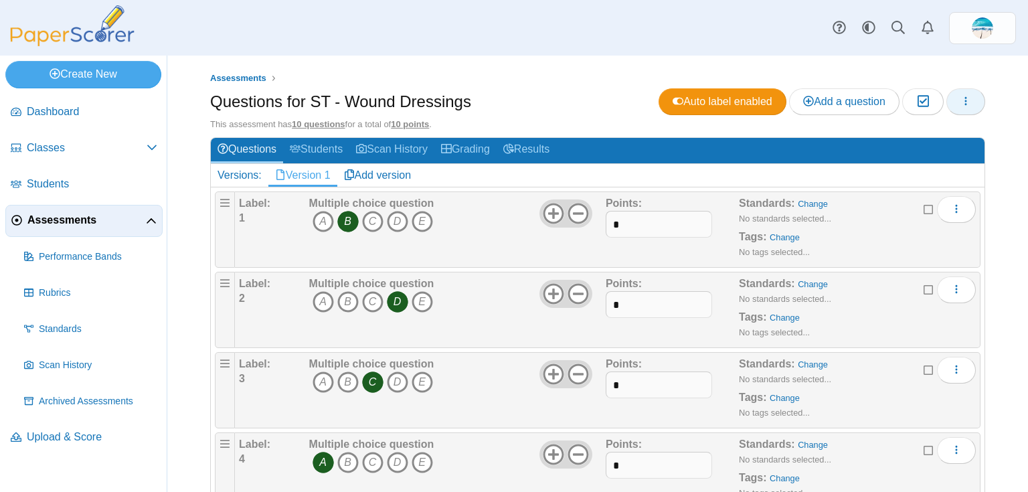
click at [962, 96] on icon "button" at bounding box center [966, 101] width 11 height 11
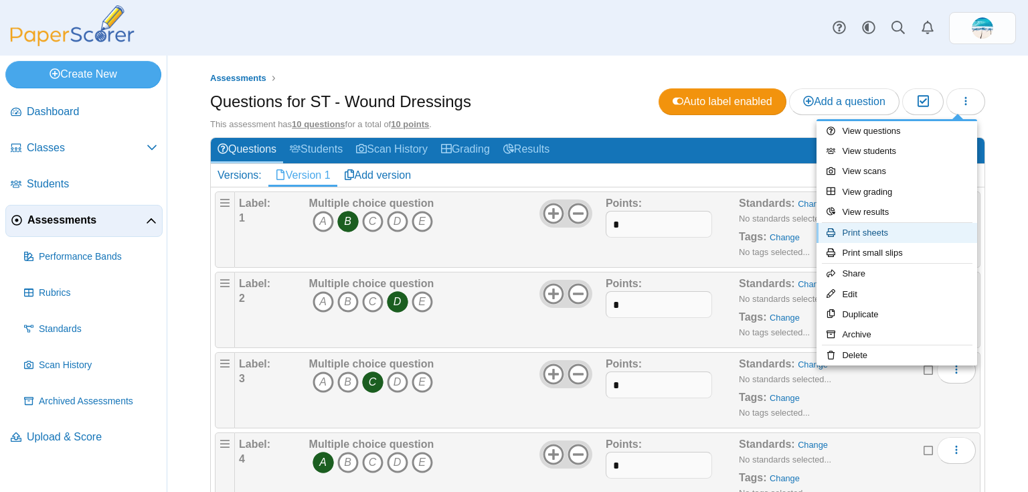
click at [917, 231] on link "Print sheets" at bounding box center [897, 233] width 161 height 20
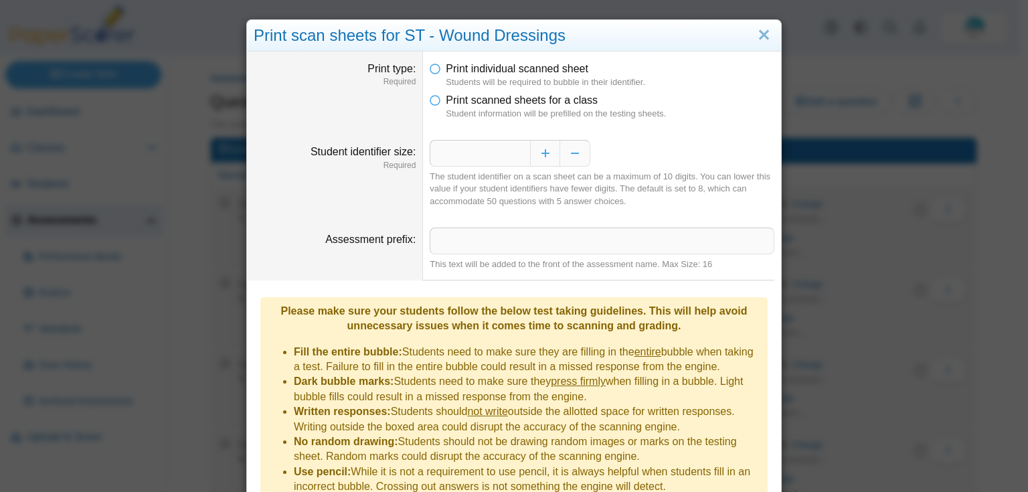
click at [437, 100] on li "Print scanned sheets for a class Student information will be prefilled on the t…" at bounding box center [602, 106] width 345 height 27
click at [431, 102] on icon at bounding box center [435, 97] width 11 height 9
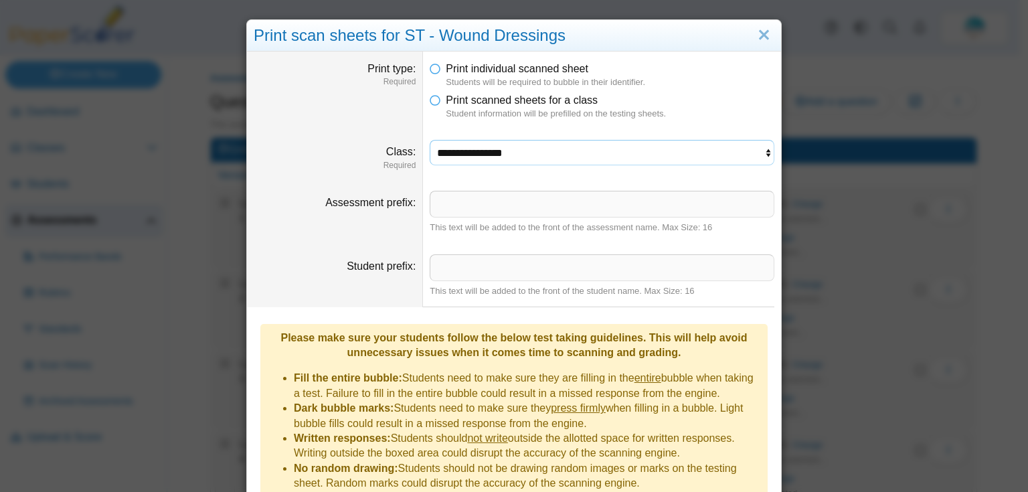
click at [459, 150] on select "**********" at bounding box center [602, 152] width 345 height 25
select select "**********"
click at [430, 140] on select "**********" at bounding box center [602, 152] width 345 height 25
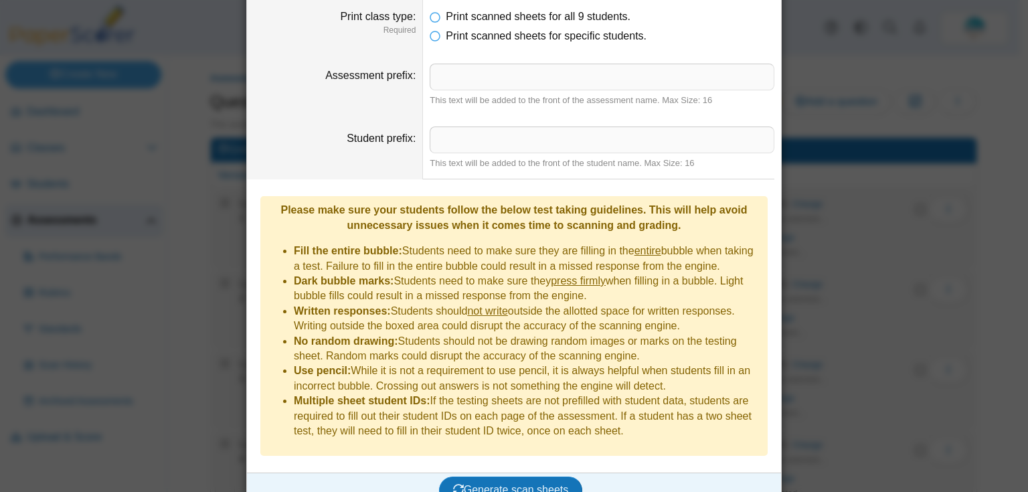
scroll to position [182, 0]
click at [487, 483] on span "Generate scan sheets" at bounding box center [511, 488] width 116 height 11
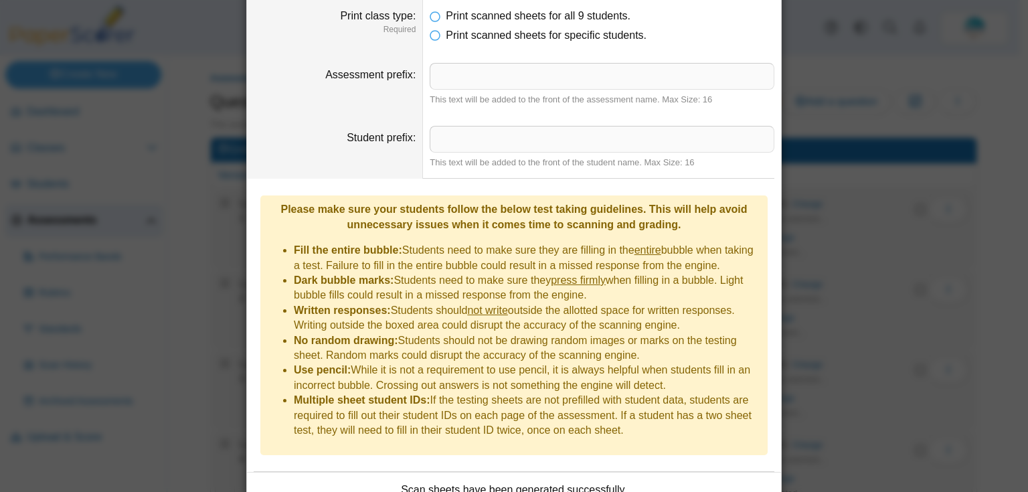
scroll to position [289, 0]
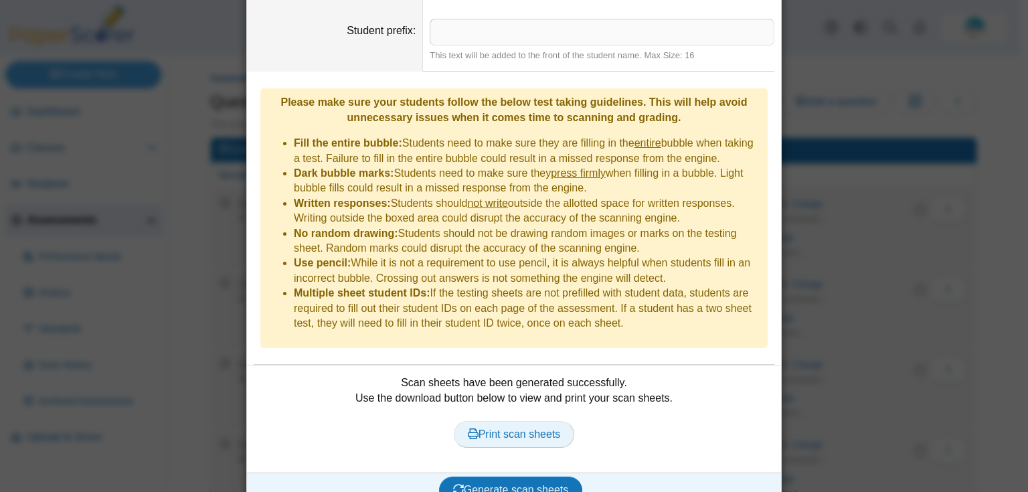
click at [534, 428] on span "Print scan sheets" at bounding box center [514, 433] width 93 height 11
